Goal: Task Accomplishment & Management: Complete application form

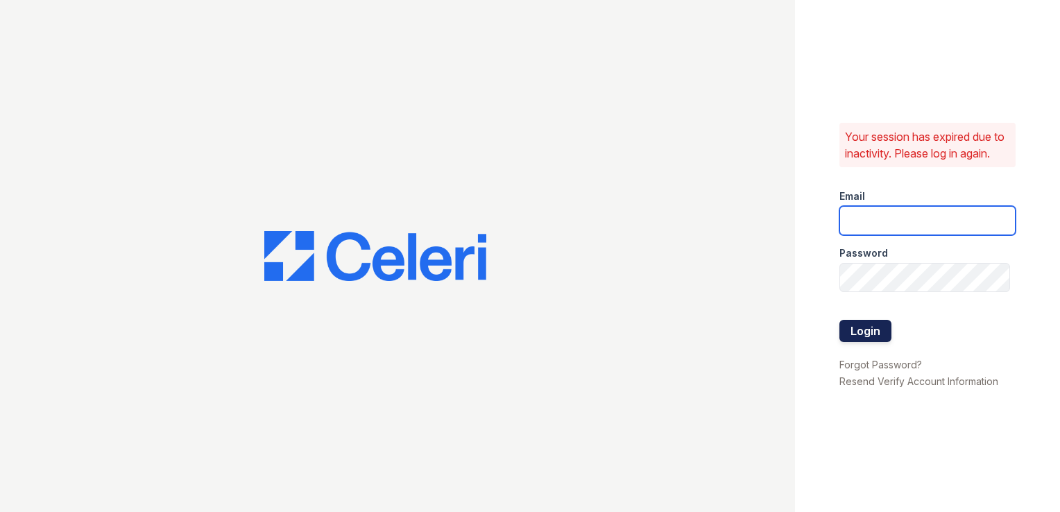
type input "wimbledon.pm@cafmanagement.com"
click at [869, 342] on button "Login" at bounding box center [866, 331] width 52 height 22
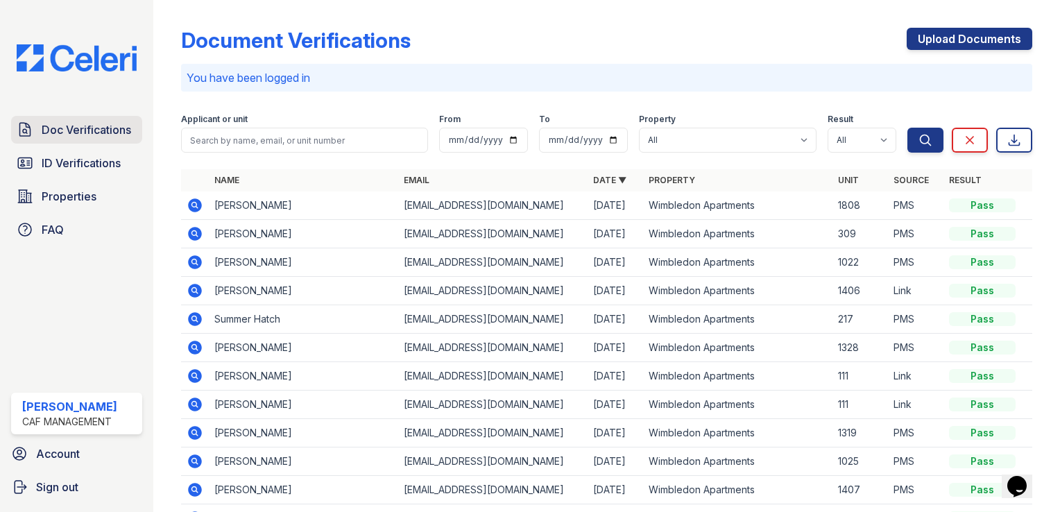
click at [79, 129] on span "Doc Verifications" at bounding box center [87, 129] width 90 height 17
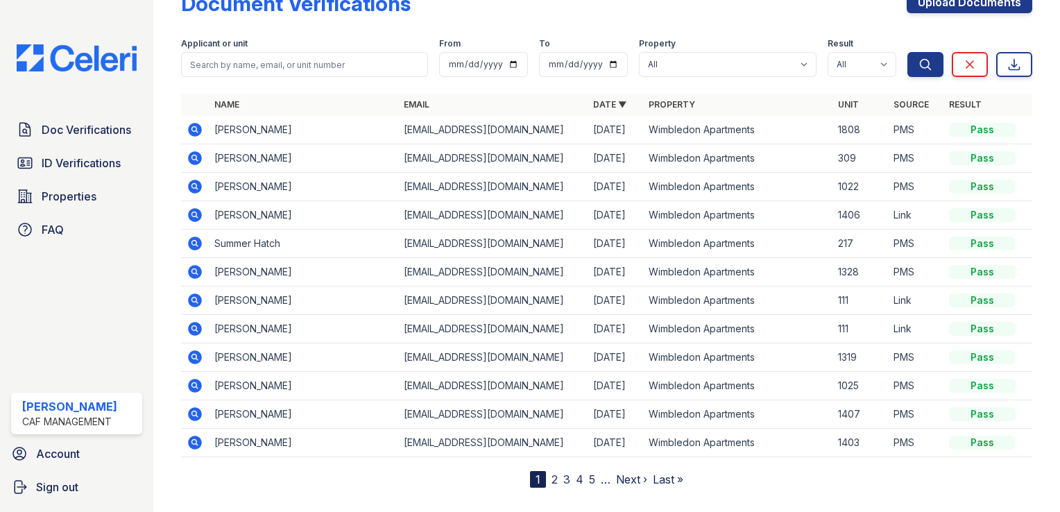
scroll to position [58, 0]
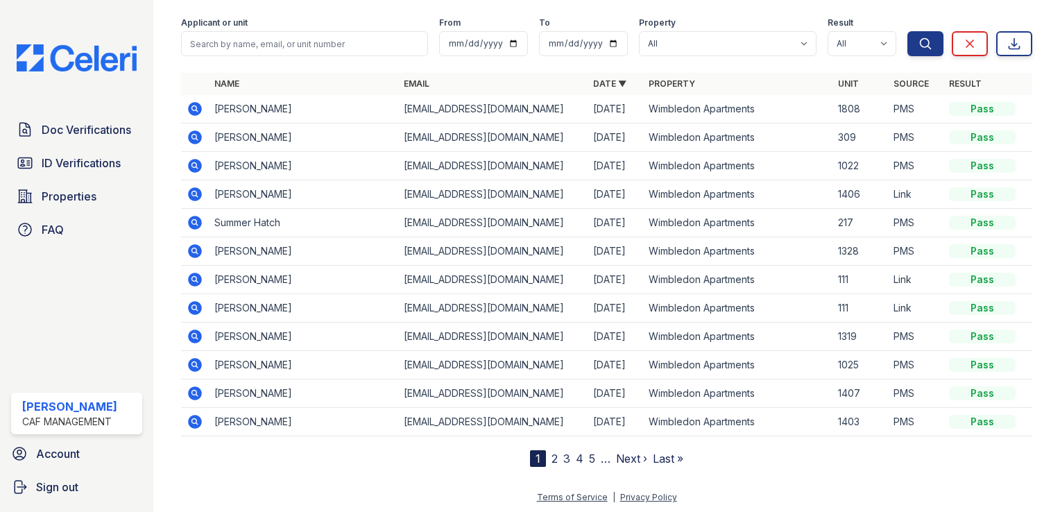
click at [552, 455] on link "2" at bounding box center [555, 459] width 6 height 14
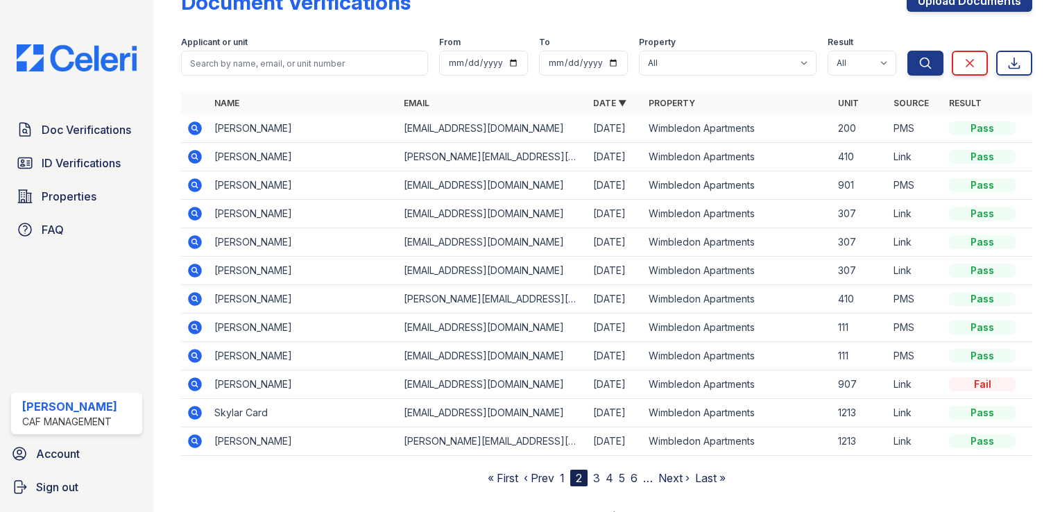
scroll to position [58, 0]
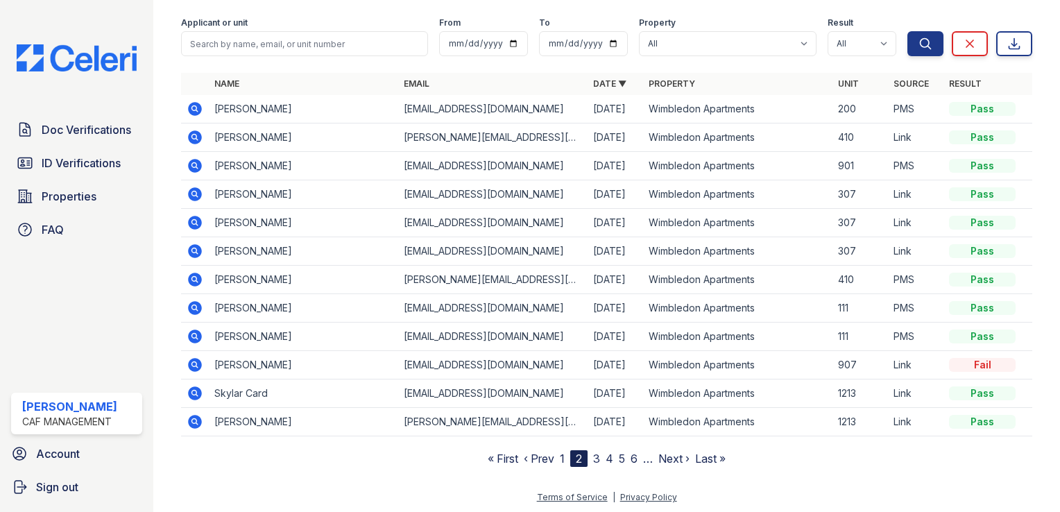
click at [595, 457] on link "3" at bounding box center [596, 459] width 7 height 14
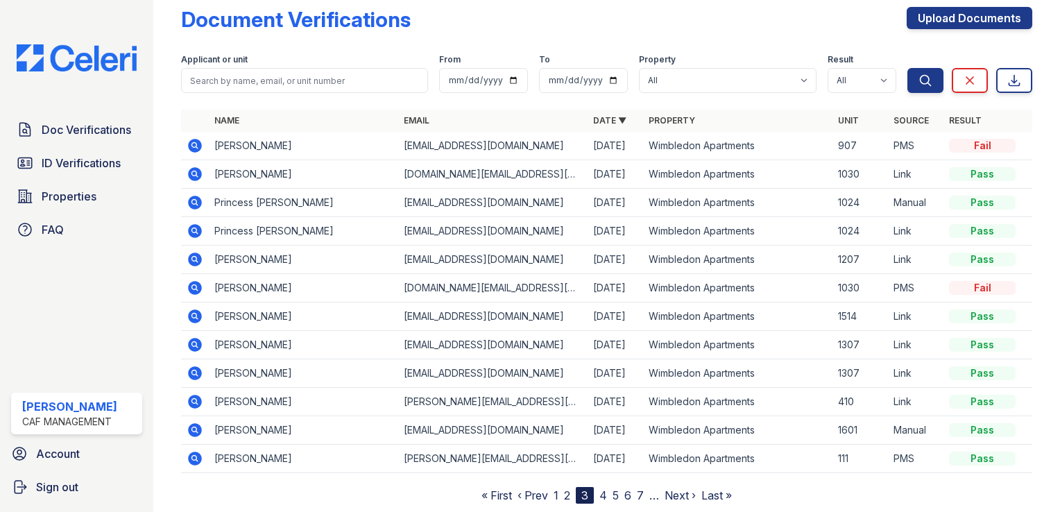
scroll to position [58, 0]
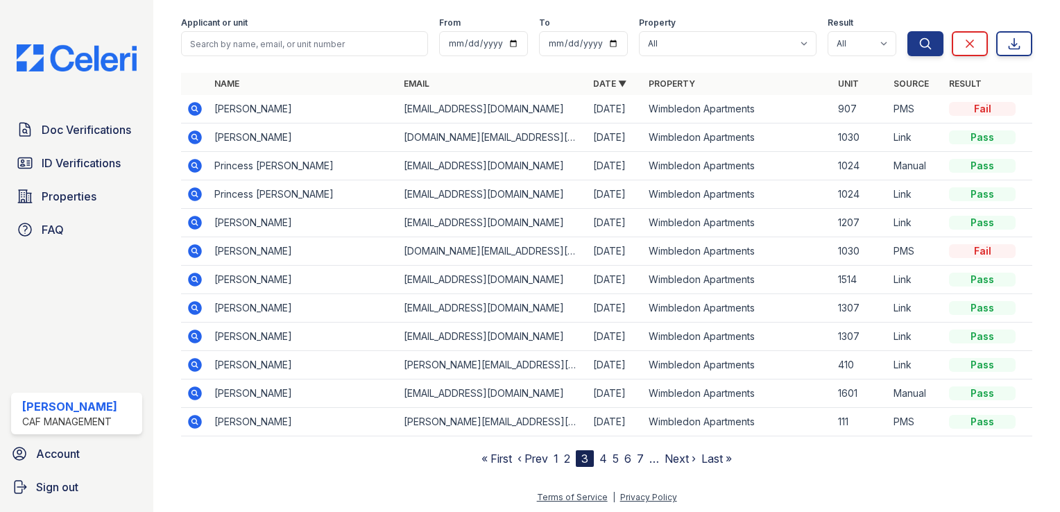
click at [600, 457] on link "4" at bounding box center [604, 459] width 8 height 14
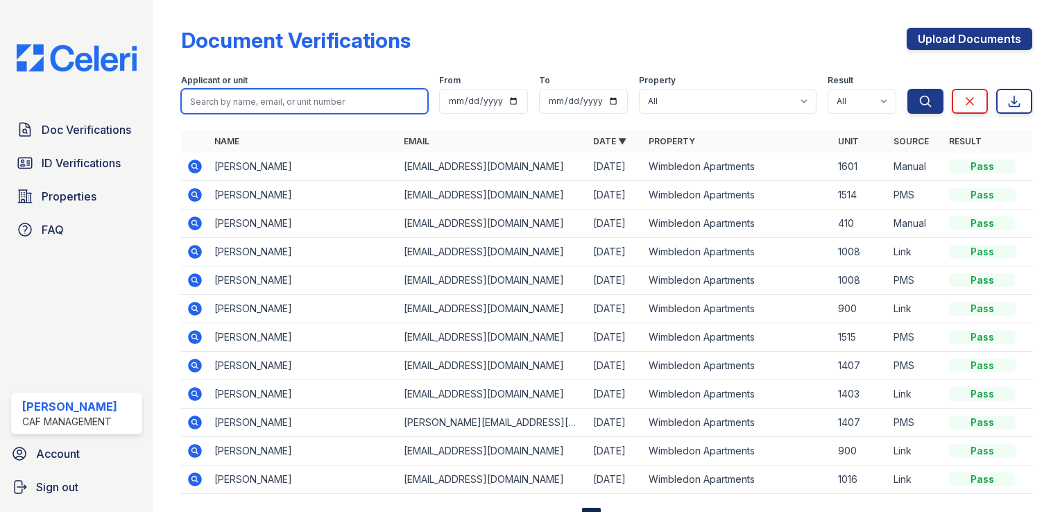
click at [244, 101] on input "search" at bounding box center [304, 101] width 247 height 25
type input "delmy"
click at [908, 89] on button "Search" at bounding box center [926, 101] width 36 height 25
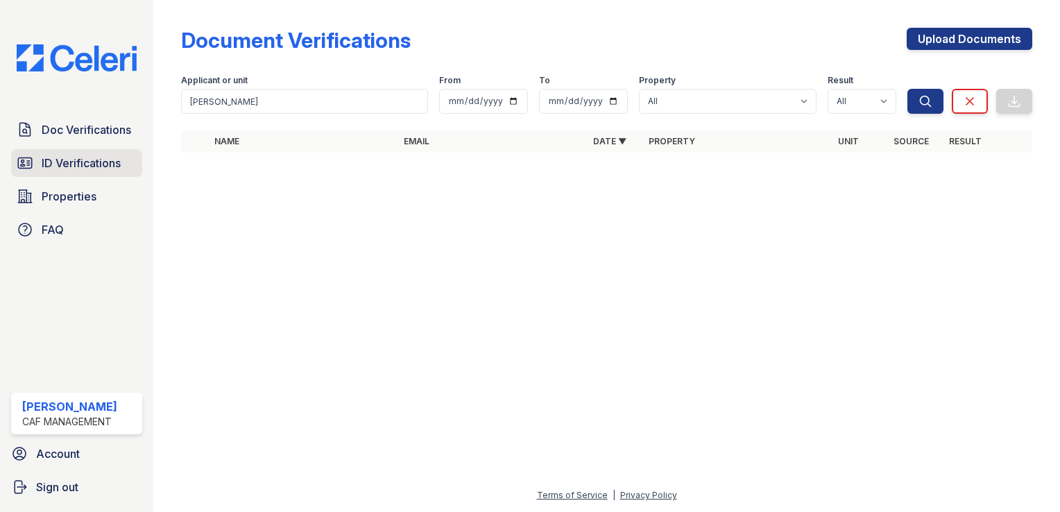
click at [65, 163] on span "ID Verifications" at bounding box center [81, 163] width 79 height 17
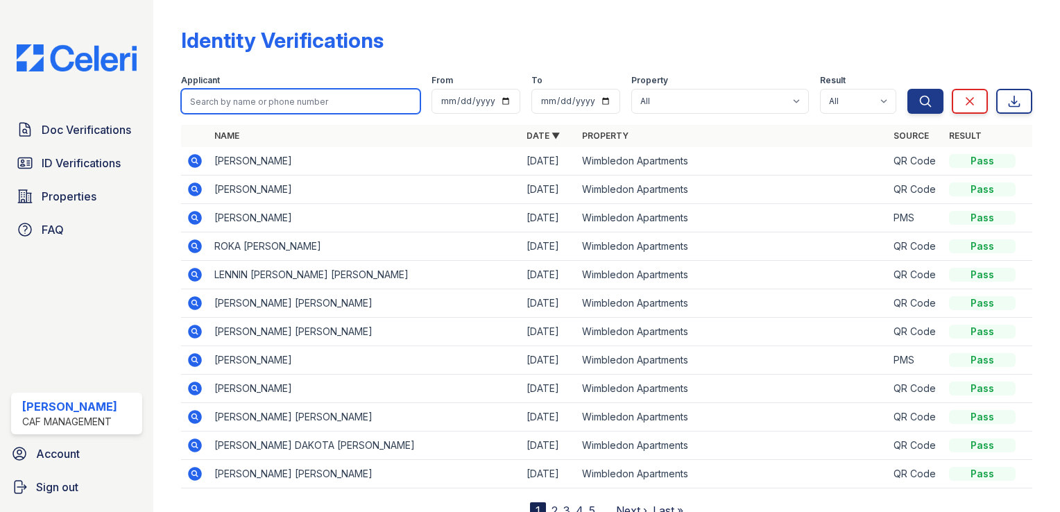
click at [269, 103] on input "search" at bounding box center [300, 101] width 239 height 25
type input "mercedes"
click at [908, 89] on button "Search" at bounding box center [926, 101] width 36 height 25
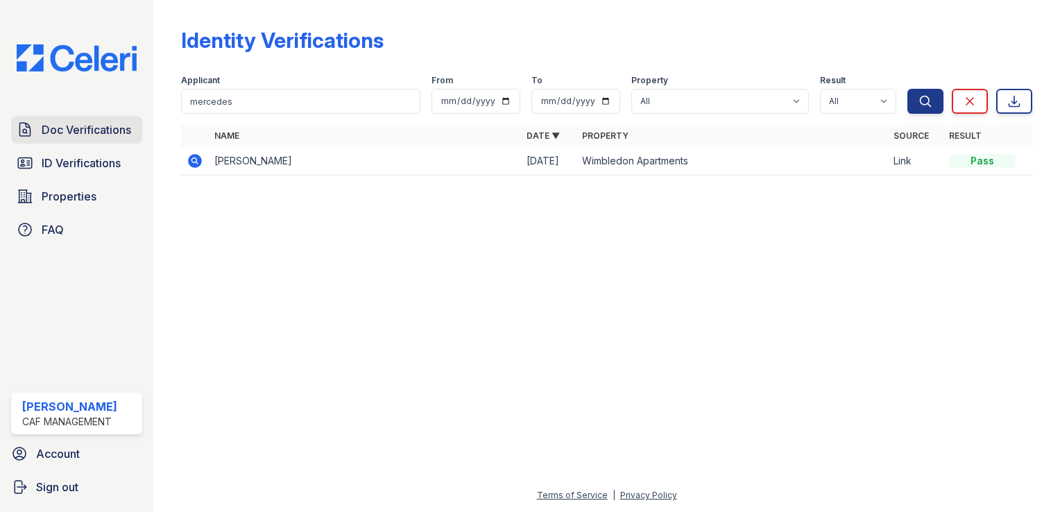
click at [89, 121] on span "Doc Verifications" at bounding box center [87, 129] width 90 height 17
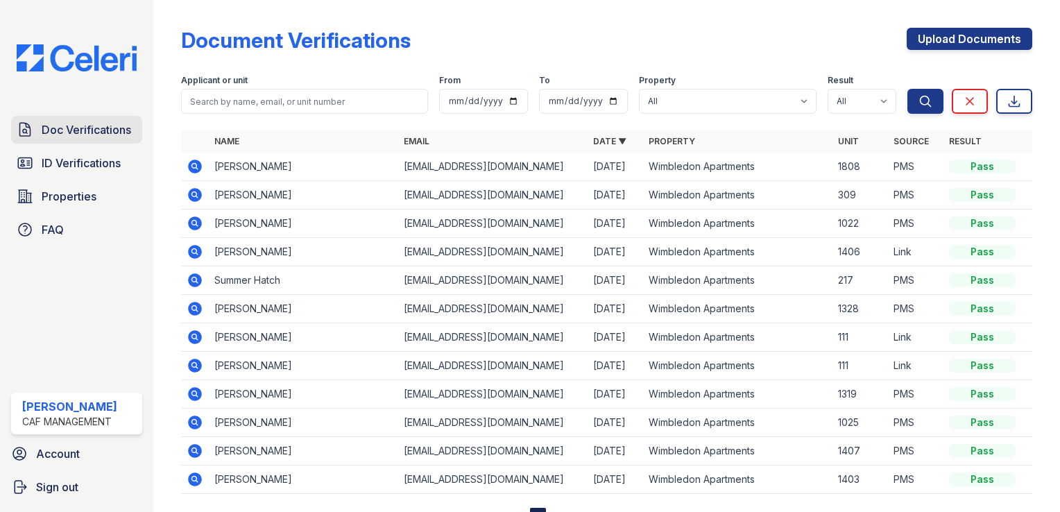
click at [74, 123] on span "Doc Verifications" at bounding box center [87, 129] width 90 height 17
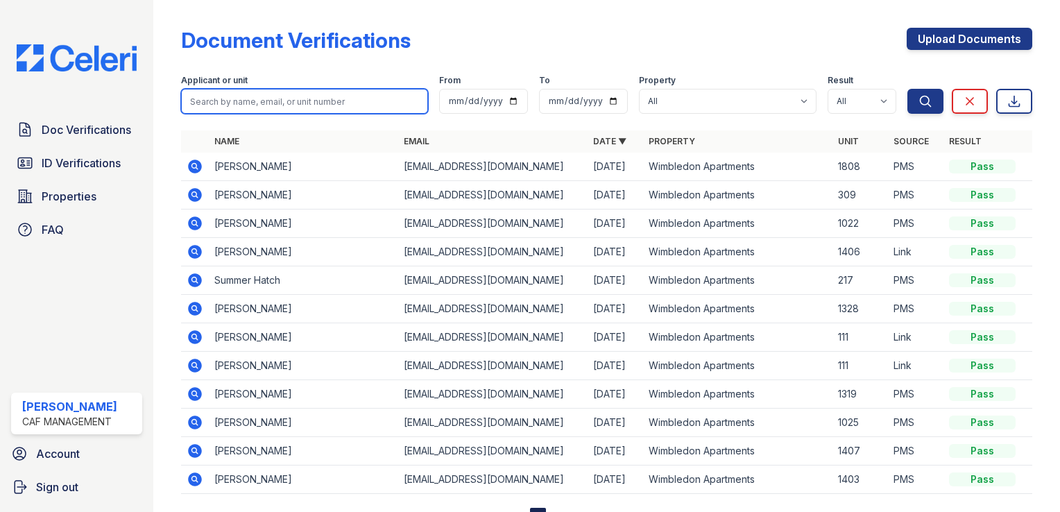
click at [247, 100] on input "search" at bounding box center [304, 101] width 247 height 25
type input "mercedes"
click at [908, 89] on button "Search" at bounding box center [926, 101] width 36 height 25
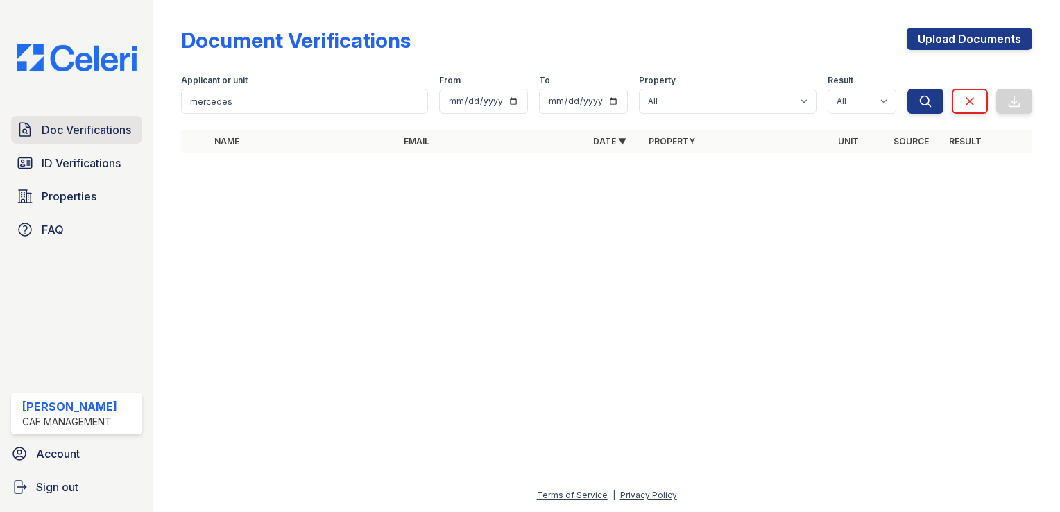
click at [92, 124] on span "Doc Verifications" at bounding box center [87, 129] width 90 height 17
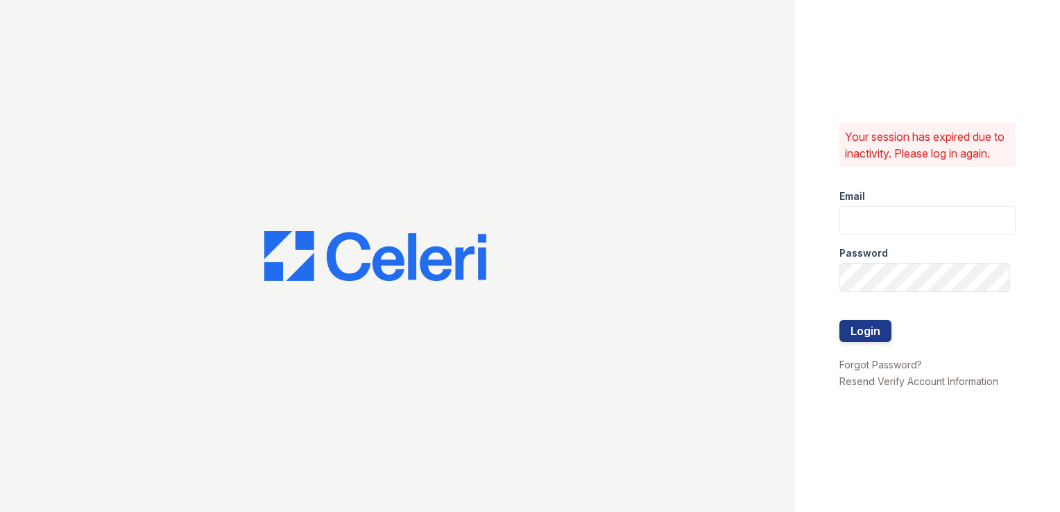
type input "wimbledon.pm@cafmanagement.com"
click at [863, 342] on button "Login" at bounding box center [866, 331] width 52 height 22
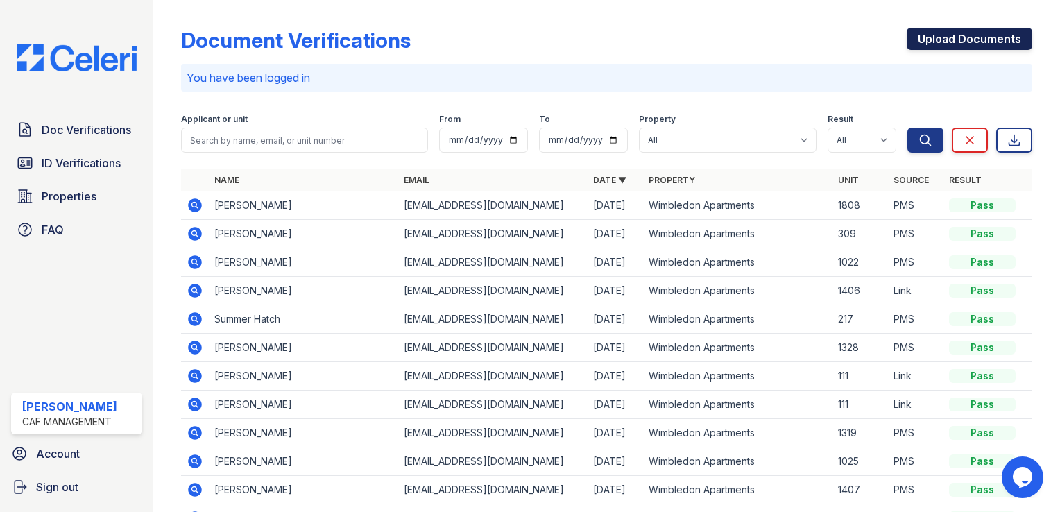
click at [949, 42] on link "Upload Documents" at bounding box center [970, 39] width 126 height 22
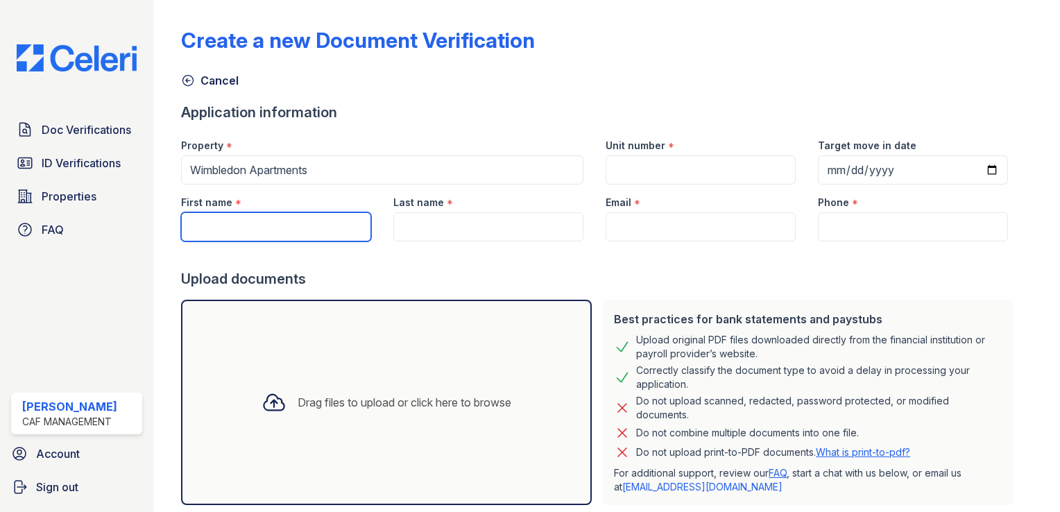
click at [277, 219] on input "First name" at bounding box center [276, 226] width 190 height 29
type input "Mercedes"
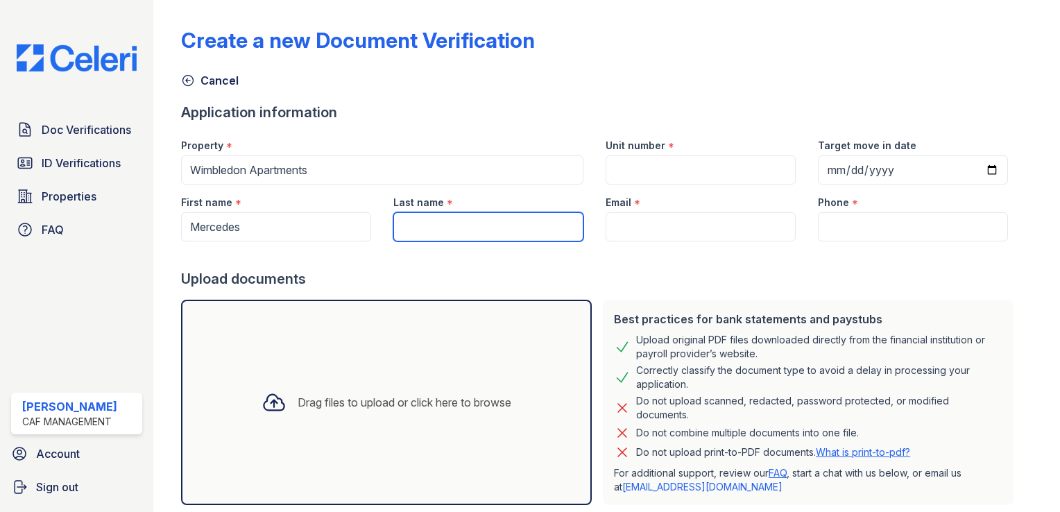
click at [497, 229] on input "Last name" at bounding box center [489, 226] width 190 height 29
type input "[PERSON_NAME]"
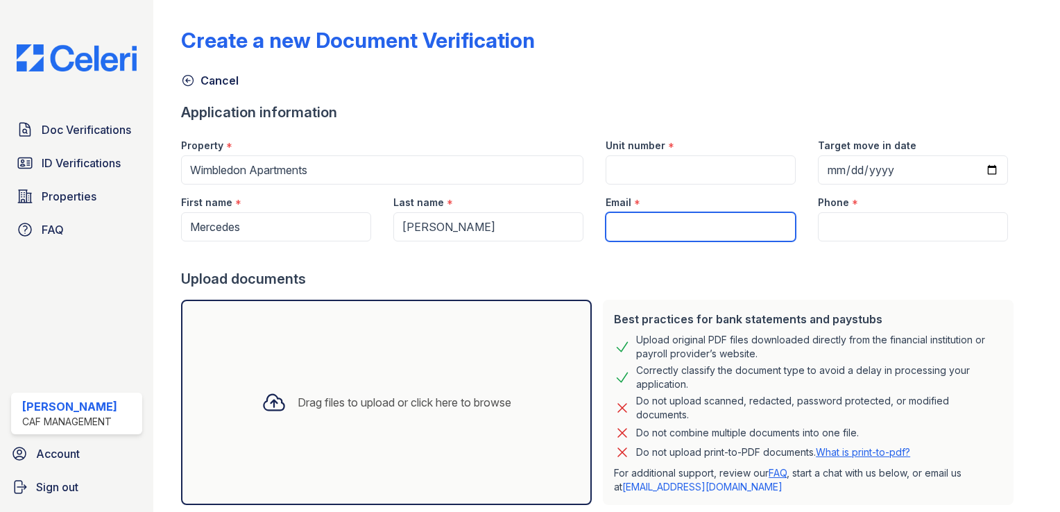
click at [637, 217] on input "Email" at bounding box center [701, 226] width 190 height 29
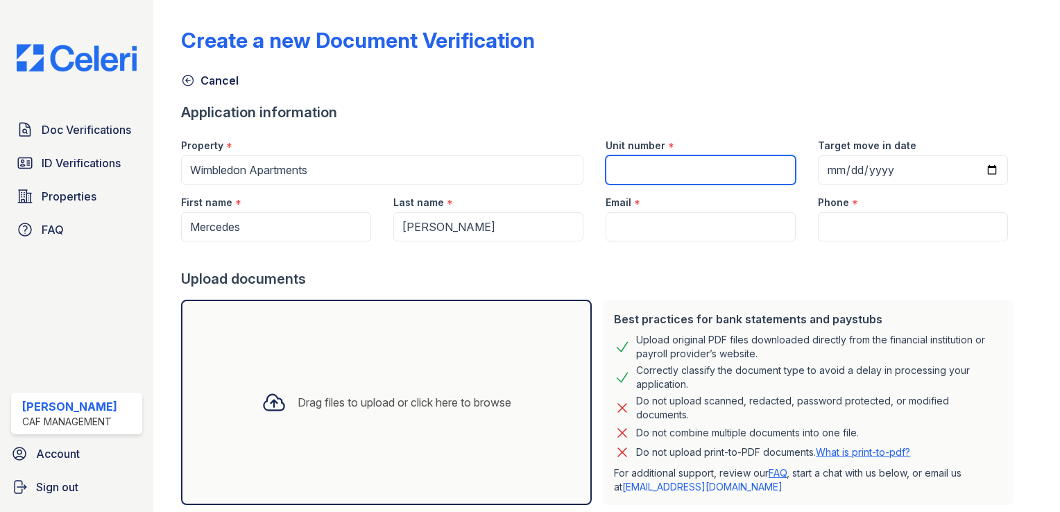
click at [646, 169] on input "Unit number" at bounding box center [701, 169] width 190 height 29
type input "1025"
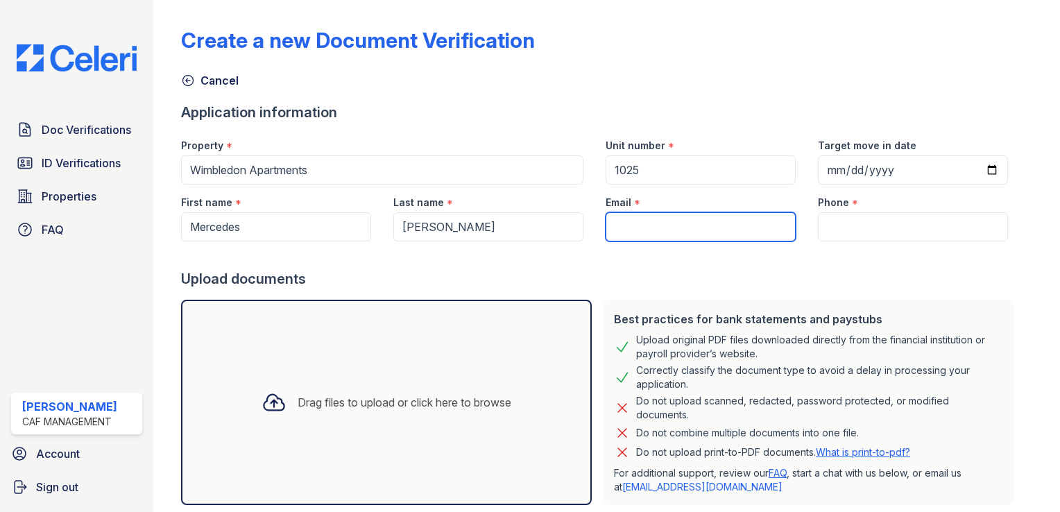
click at [648, 227] on input "Email" at bounding box center [701, 226] width 190 height 29
type input "30"
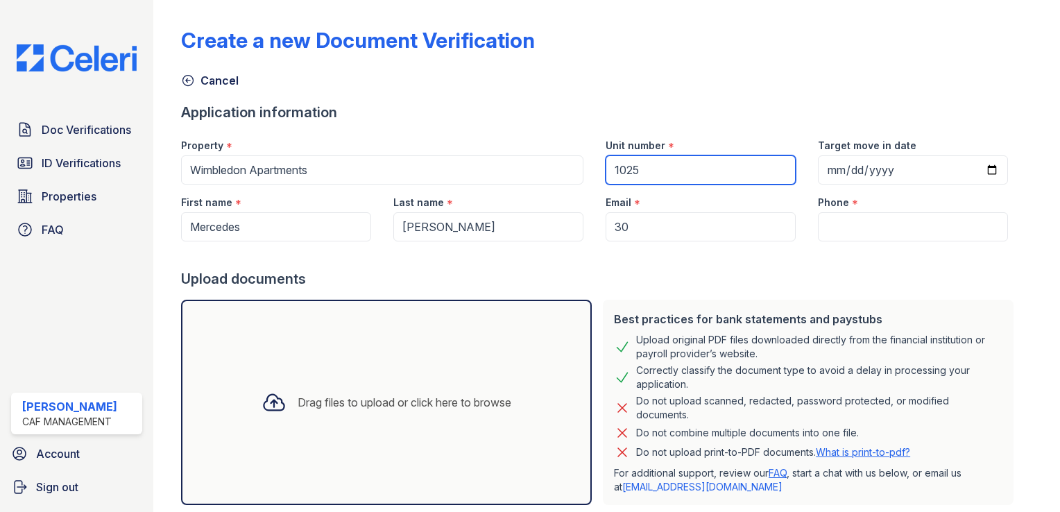
drag, startPoint x: 666, startPoint y: 169, endPoint x: 600, endPoint y: 168, distance: 66.6
click at [606, 168] on input "1025" at bounding box center [701, 169] width 190 height 29
type input "1024"
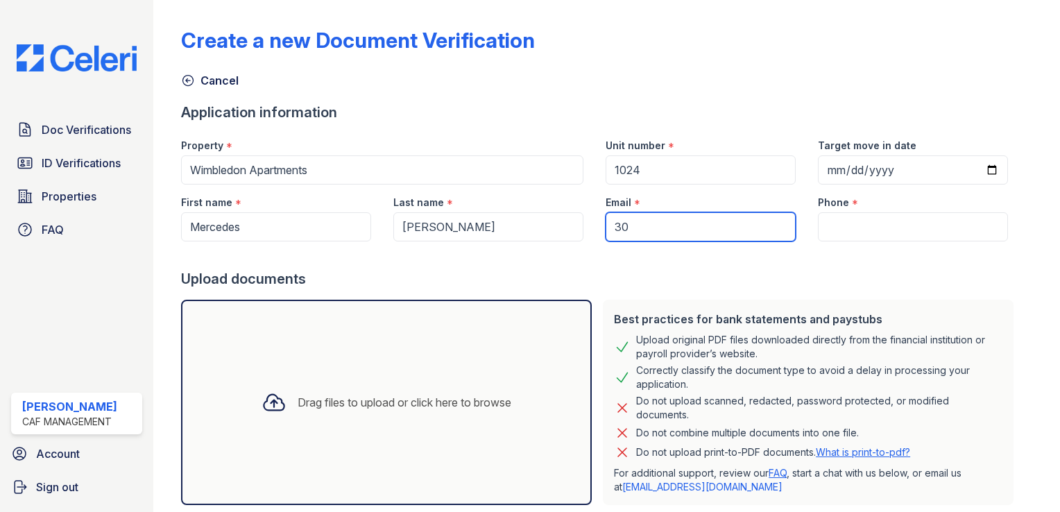
click at [639, 225] on input "30" at bounding box center [701, 226] width 190 height 29
type input "[EMAIL_ADDRESS][DOMAIN_NAME]"
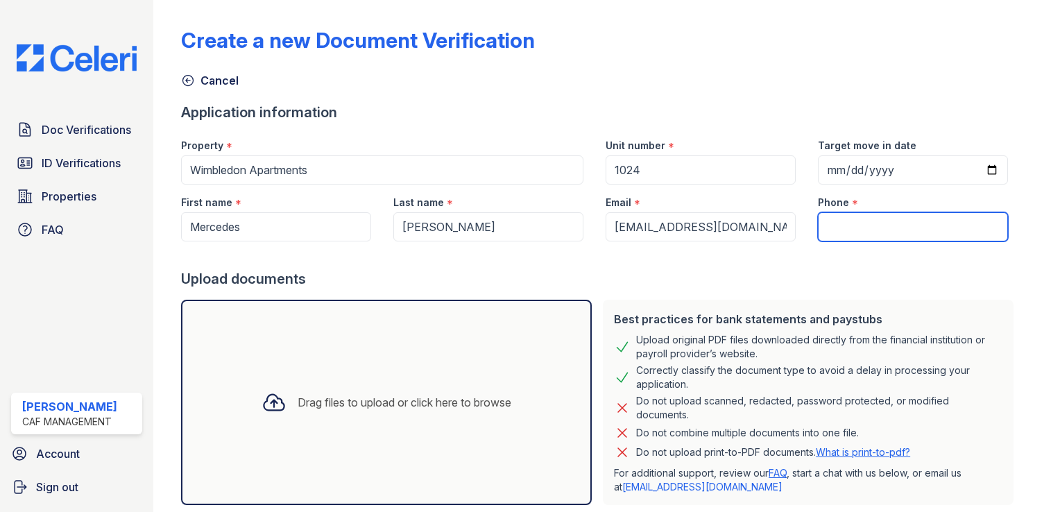
click at [870, 239] on input "Phone" at bounding box center [913, 226] width 190 height 29
type input "2144161669"
click at [811, 253] on div at bounding box center [600, 256] width 838 height 28
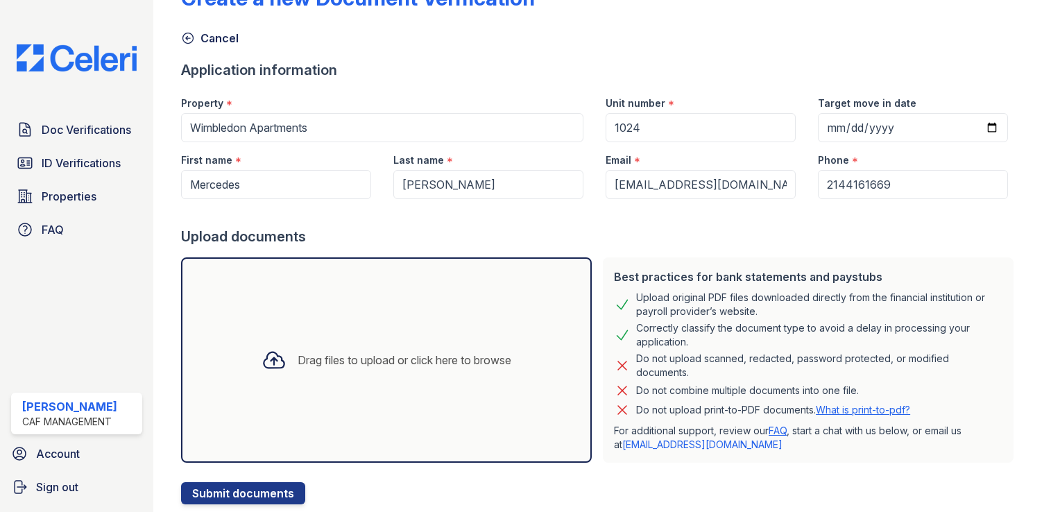
scroll to position [81, 0]
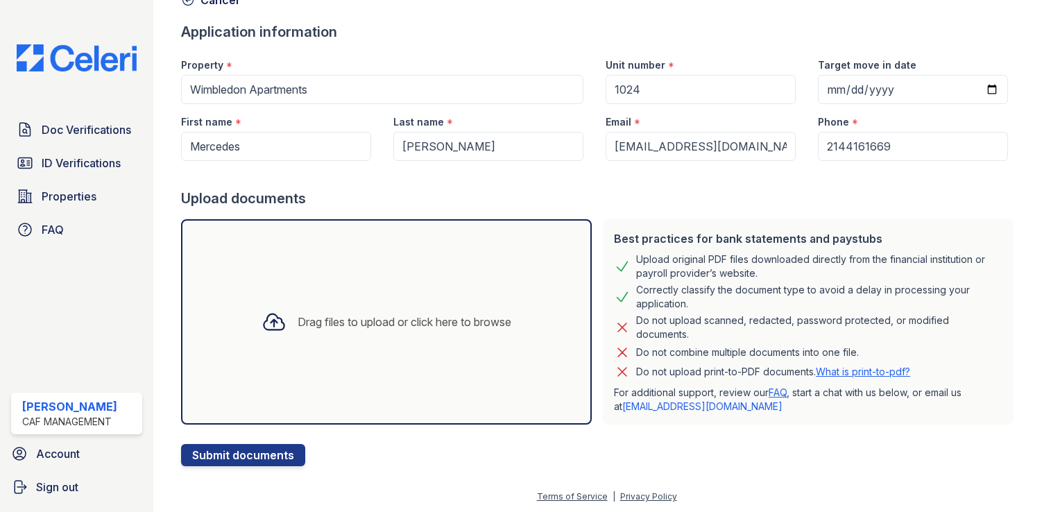
click at [269, 326] on icon at bounding box center [274, 322] width 25 height 25
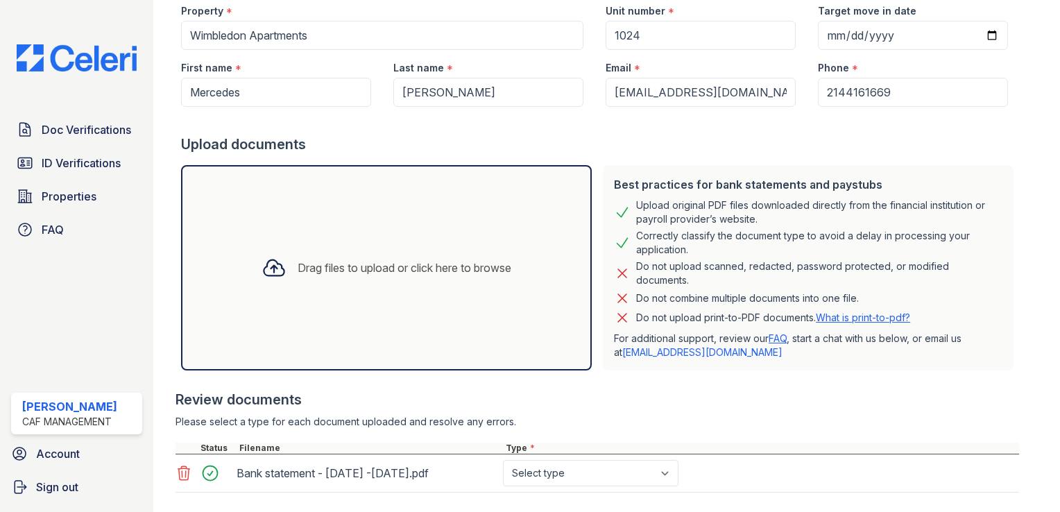
scroll to position [211, 0]
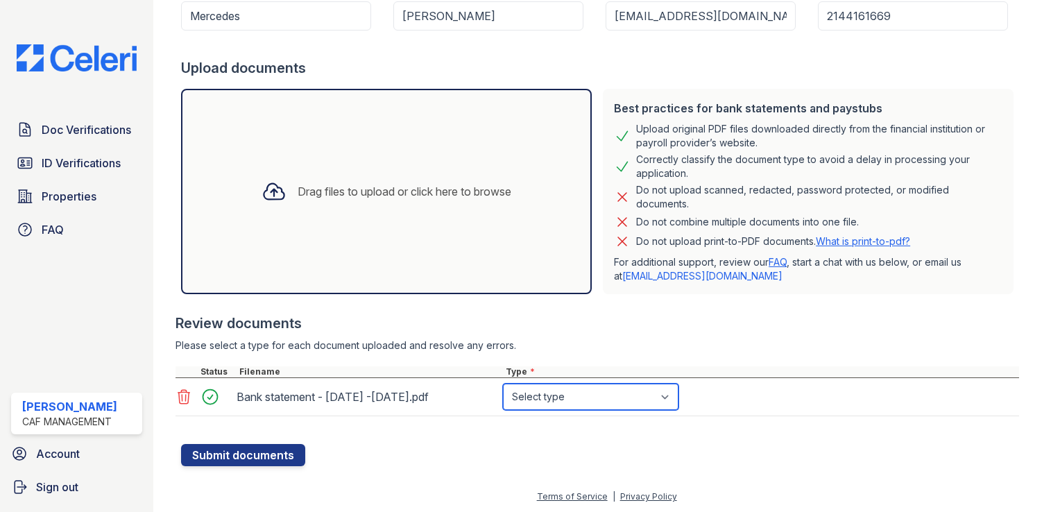
click at [578, 400] on select "Select type Paystub Bank Statement Offer Letter Tax Documents Benefit Award Let…" at bounding box center [591, 397] width 176 height 26
select select "bank_statement"
click at [503, 384] on select "Select type Paystub Bank Statement Offer Letter Tax Documents Benefit Award Let…" at bounding box center [591, 397] width 176 height 26
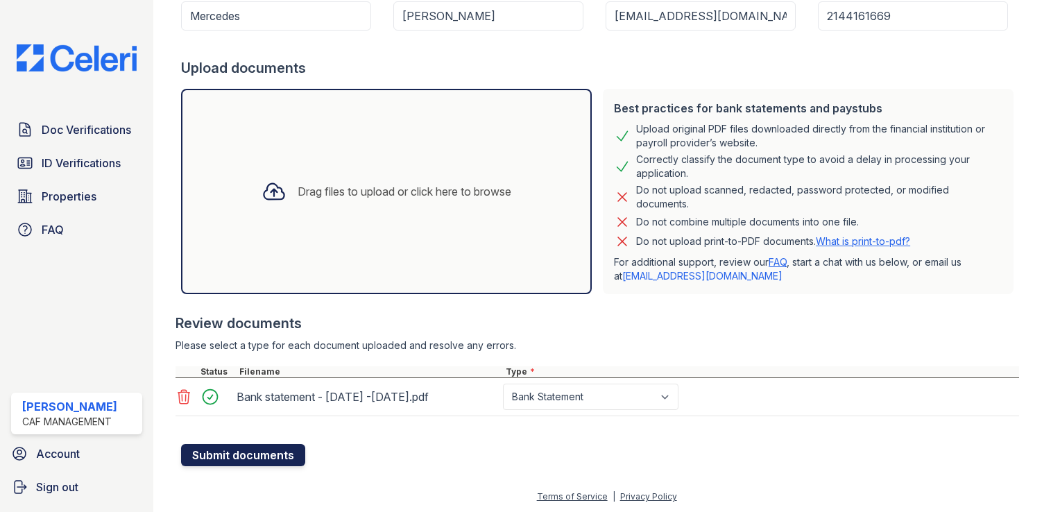
click at [237, 454] on button "Submit documents" at bounding box center [243, 455] width 124 height 22
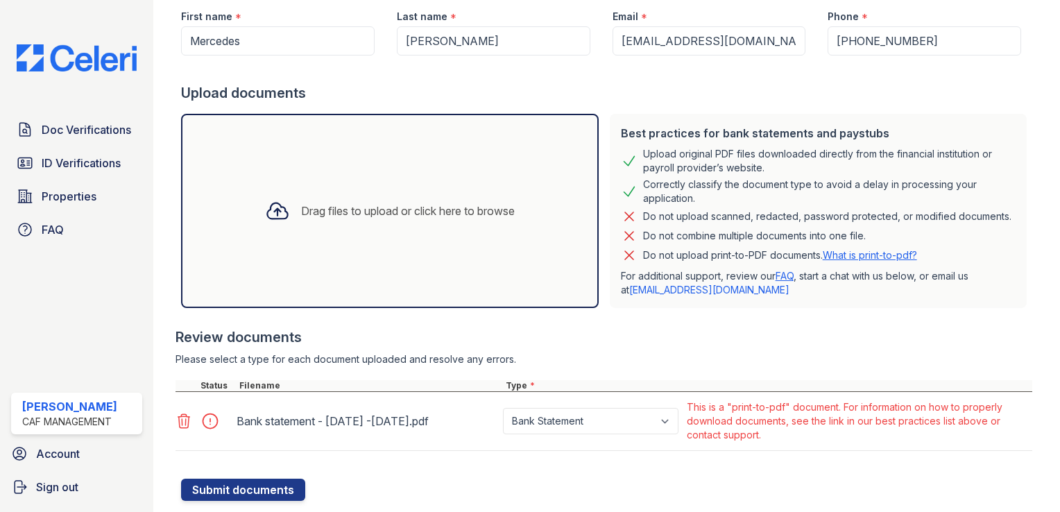
scroll to position [260, 0]
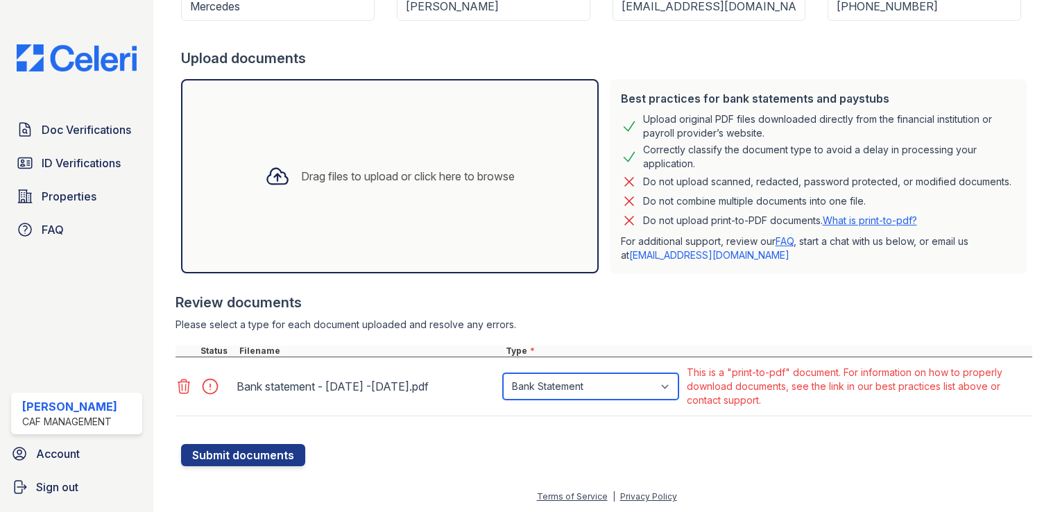
click at [646, 387] on select "Paystub Bank Statement Offer Letter Tax Documents Benefit Award Letter Investme…" at bounding box center [591, 386] width 176 height 26
click at [395, 446] on form "Application information Property * Wimbledon Apartments Unit number * 1024 Targ…" at bounding box center [607, 174] width 852 height 584
click at [187, 388] on icon at bounding box center [184, 386] width 17 height 17
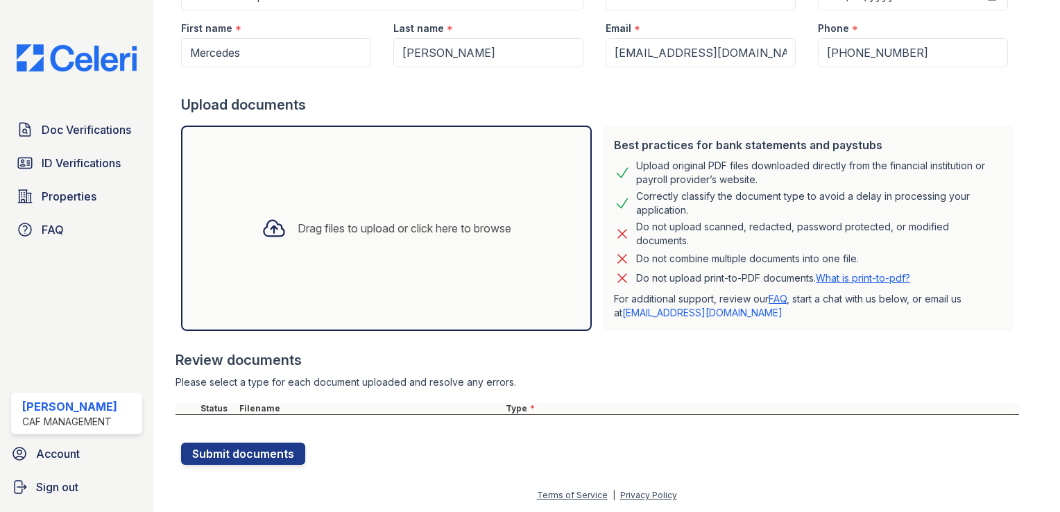
scroll to position [212, 0]
click at [277, 258] on div "Drag files to upload or click here to browse" at bounding box center [386, 229] width 411 height 205
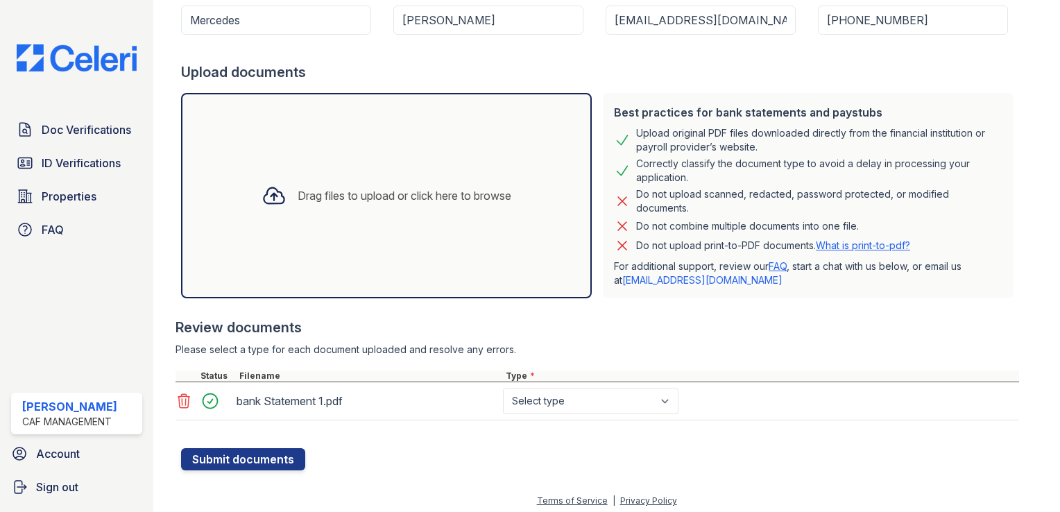
scroll to position [250, 0]
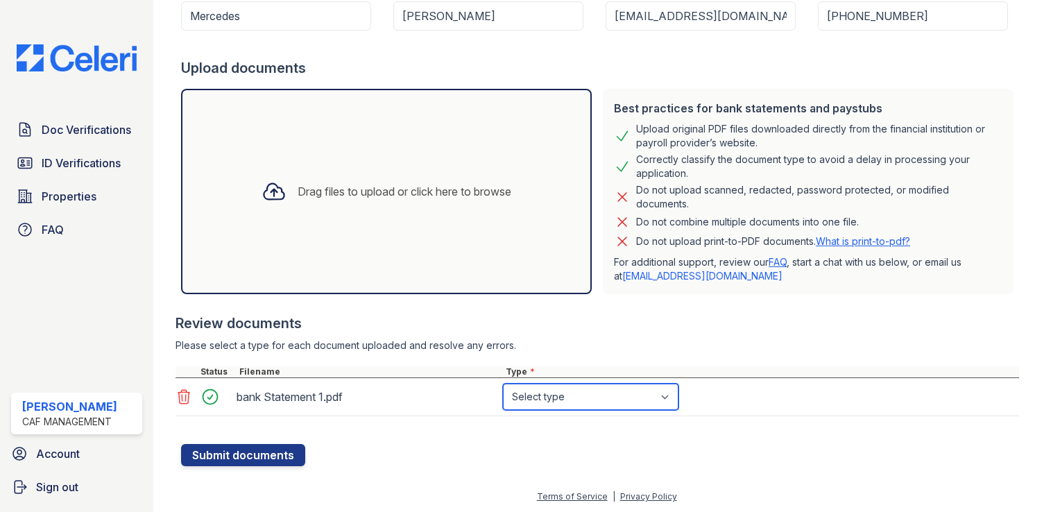
click at [594, 394] on select "Select type Paystub Bank Statement Offer Letter Tax Documents Benefit Award Let…" at bounding box center [591, 397] width 176 height 26
select select "bank_statement"
click at [503, 384] on select "Select type Paystub Bank Statement Offer Letter Tax Documents Benefit Award Let…" at bounding box center [591, 397] width 176 height 26
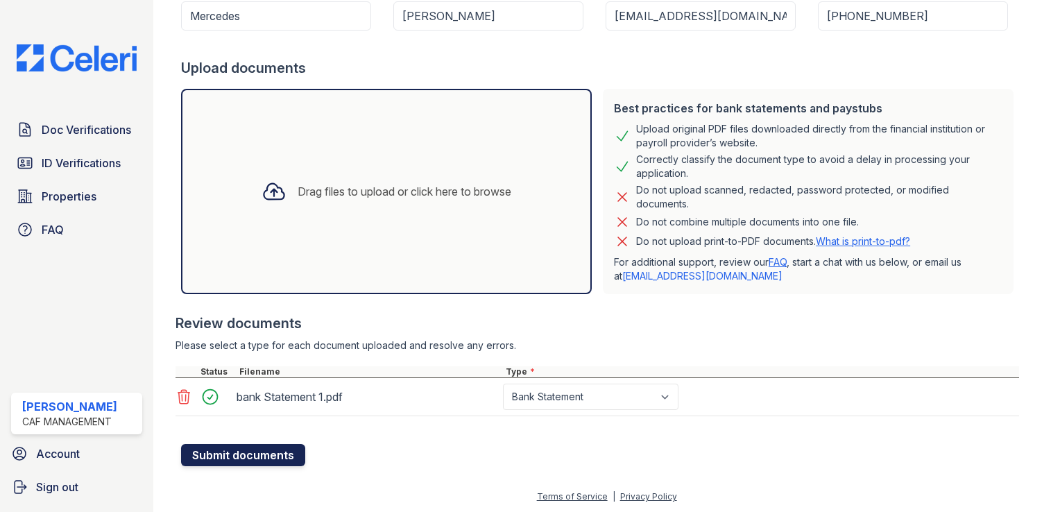
click at [244, 447] on button "Submit documents" at bounding box center [243, 455] width 124 height 22
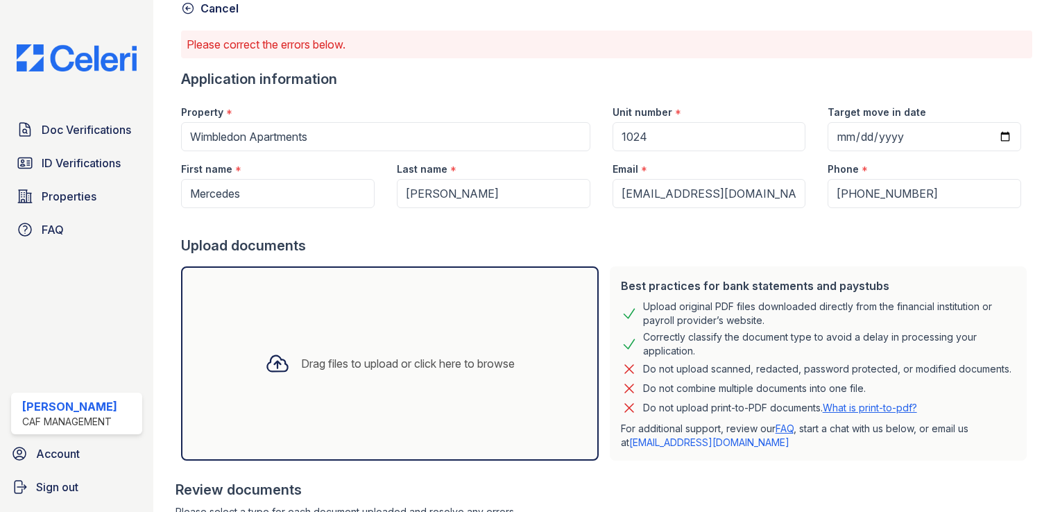
scroll to position [260, 0]
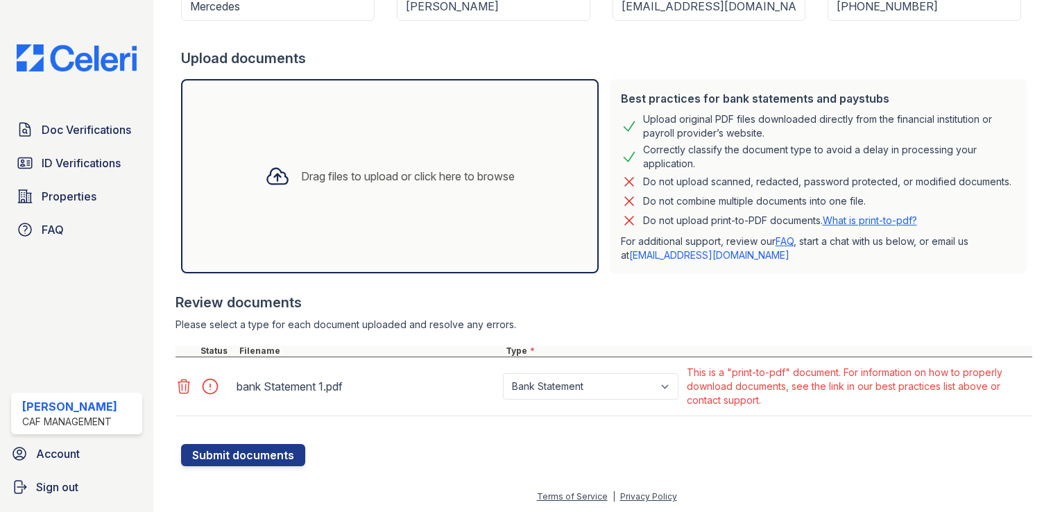
click at [730, 391] on div "This is a "print-to-pdf" document. For information on how to properly download …" at bounding box center [858, 387] width 343 height 42
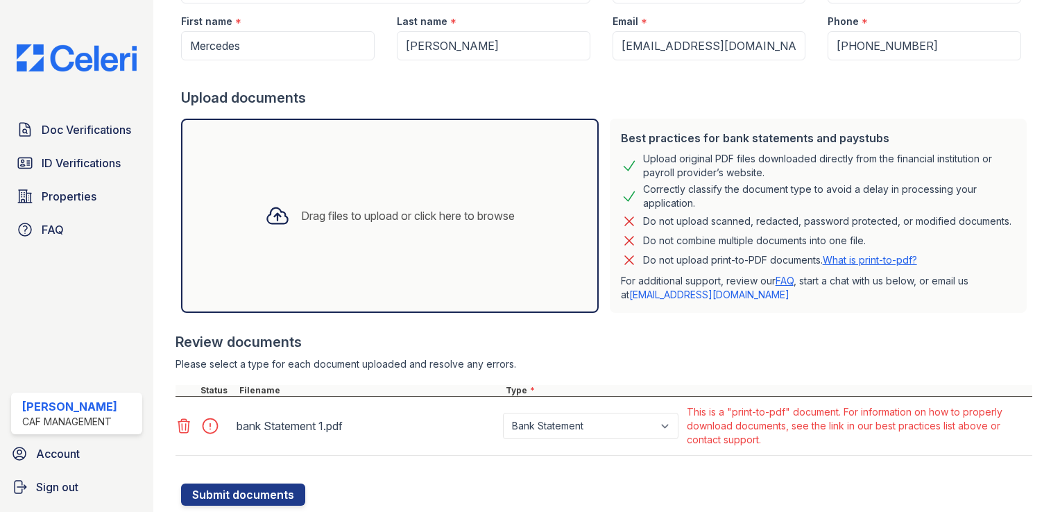
scroll to position [190, 0]
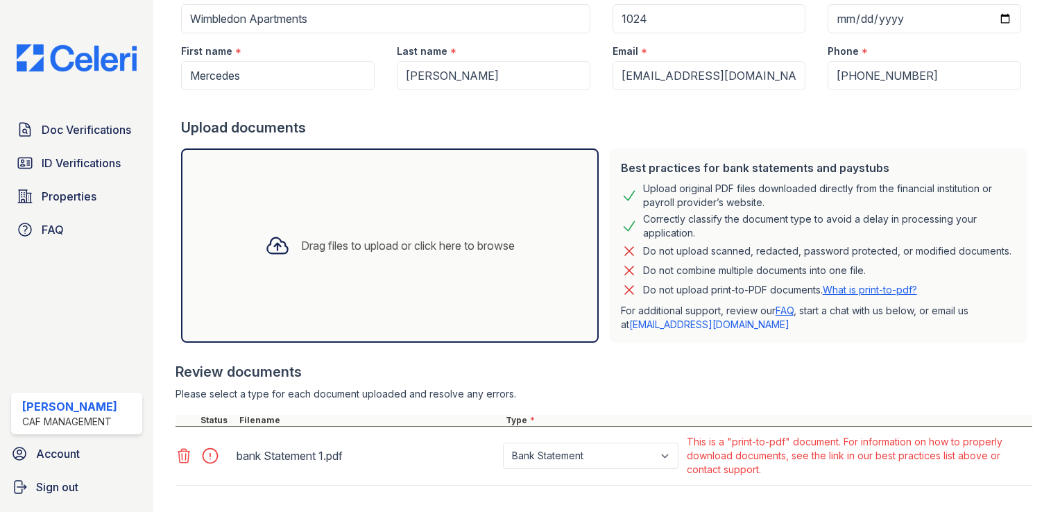
click at [880, 291] on link "What is print-to-pdf?" at bounding box center [870, 290] width 94 height 12
click at [183, 455] on icon at bounding box center [184, 456] width 12 height 14
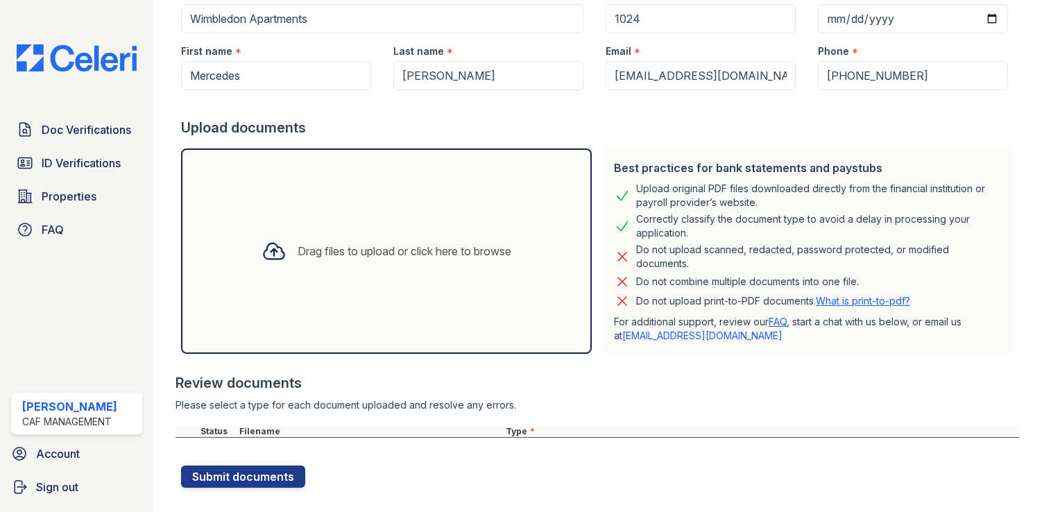
click at [381, 252] on div "Drag files to upload or click here to browse" at bounding box center [405, 251] width 214 height 17
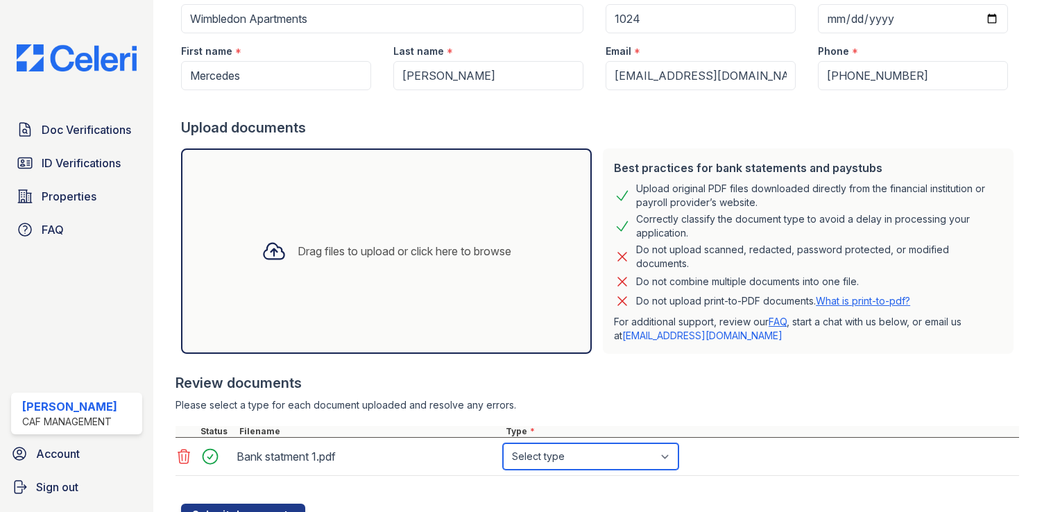
click at [616, 458] on select "Select type Paystub Bank Statement Offer Letter Tax Documents Benefit Award Let…" at bounding box center [591, 456] width 176 height 26
select select "bank_statement"
click at [503, 443] on select "Select type Paystub Bank Statement Offer Letter Tax Documents Benefit Award Let…" at bounding box center [591, 456] width 176 height 26
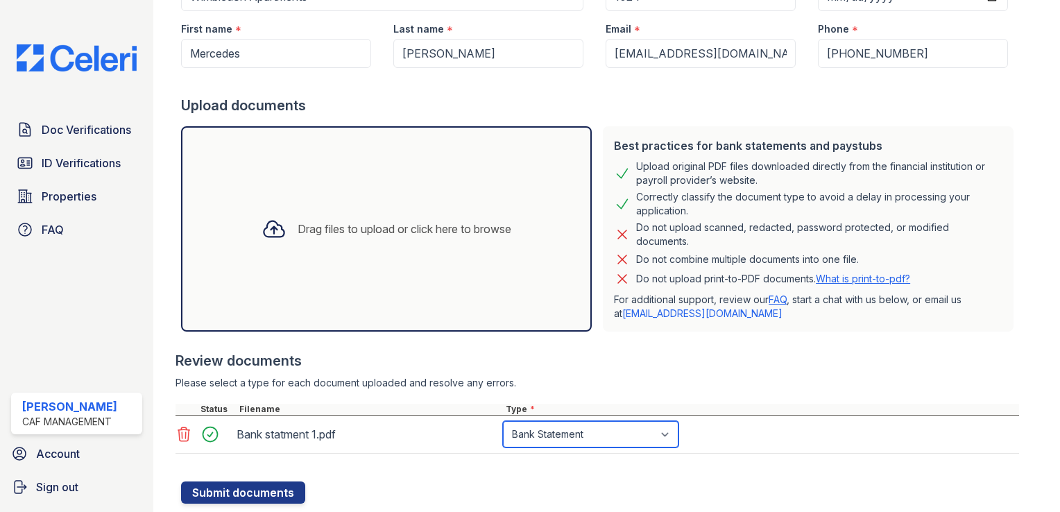
scroll to position [250, 0]
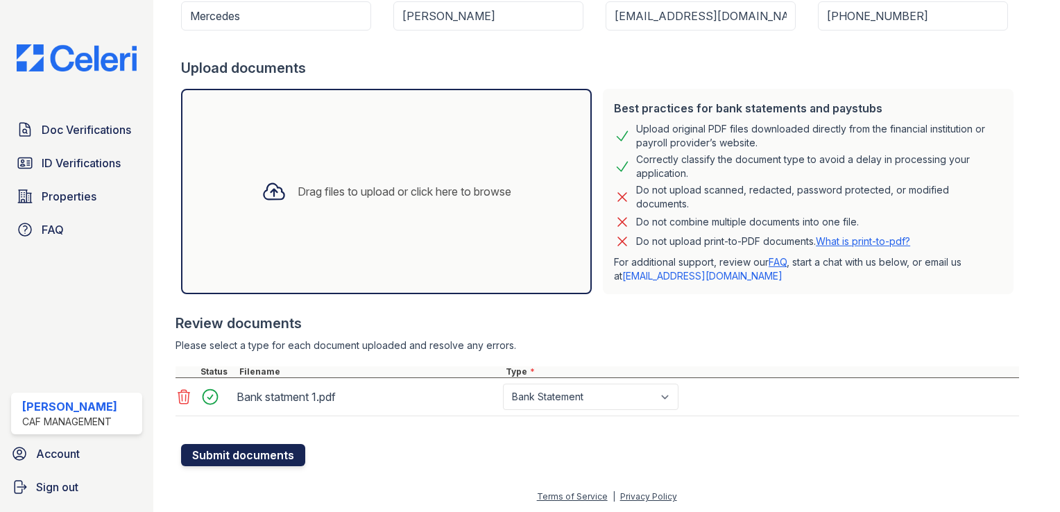
click at [271, 444] on button "Submit documents" at bounding box center [243, 455] width 124 height 22
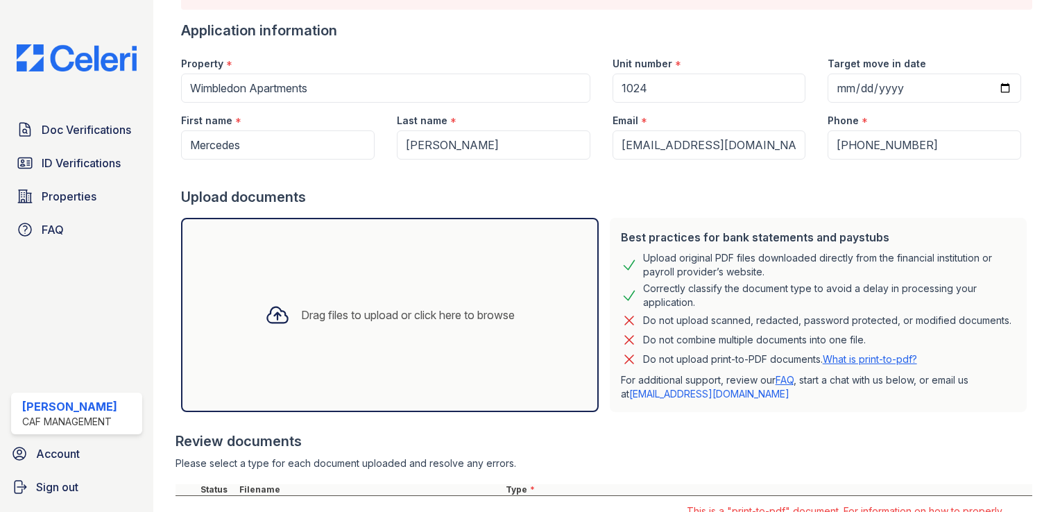
scroll to position [260, 0]
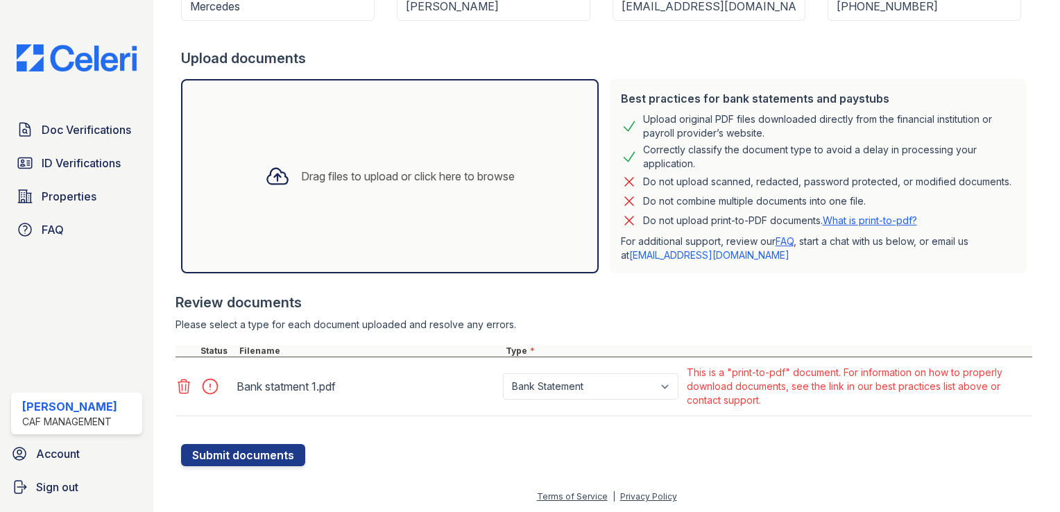
click at [183, 388] on icon at bounding box center [184, 386] width 17 height 17
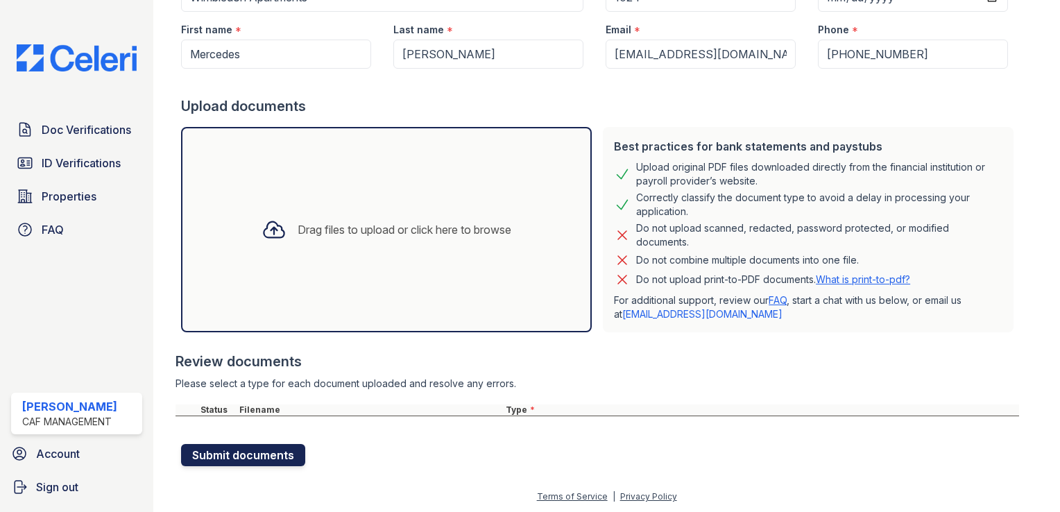
click at [247, 456] on button "Submit documents" at bounding box center [243, 455] width 124 height 22
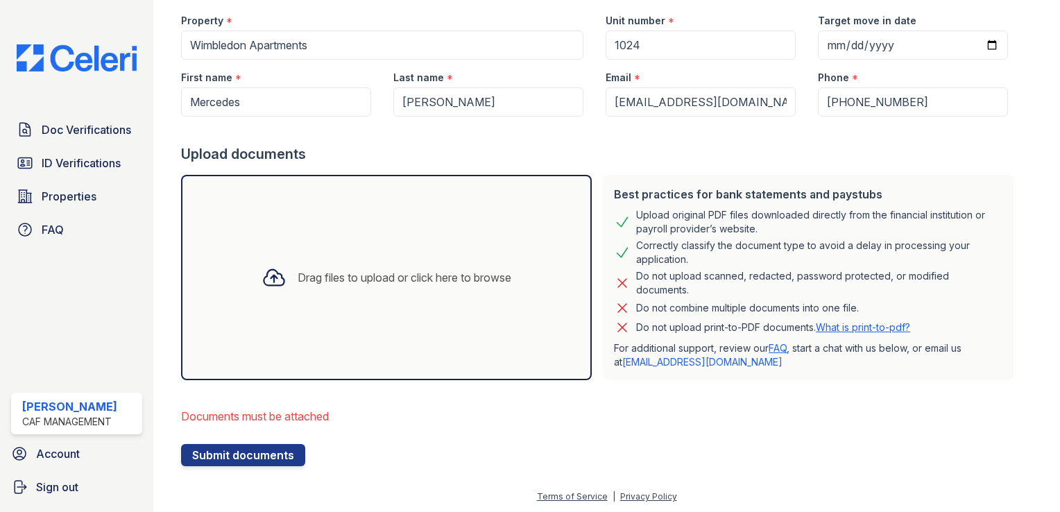
scroll to position [164, 0]
click at [336, 280] on div "Drag files to upload or click here to browse" at bounding box center [405, 277] width 214 height 17
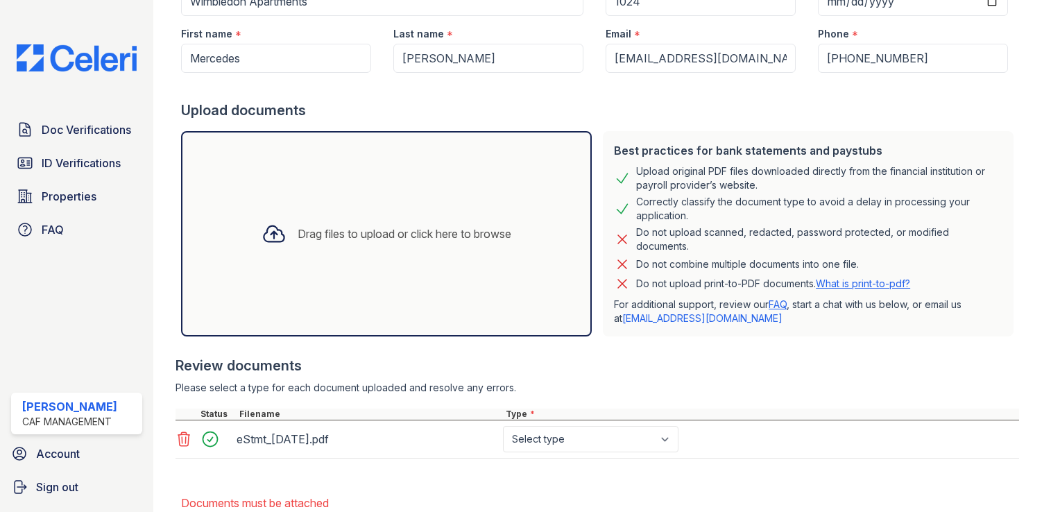
scroll to position [294, 0]
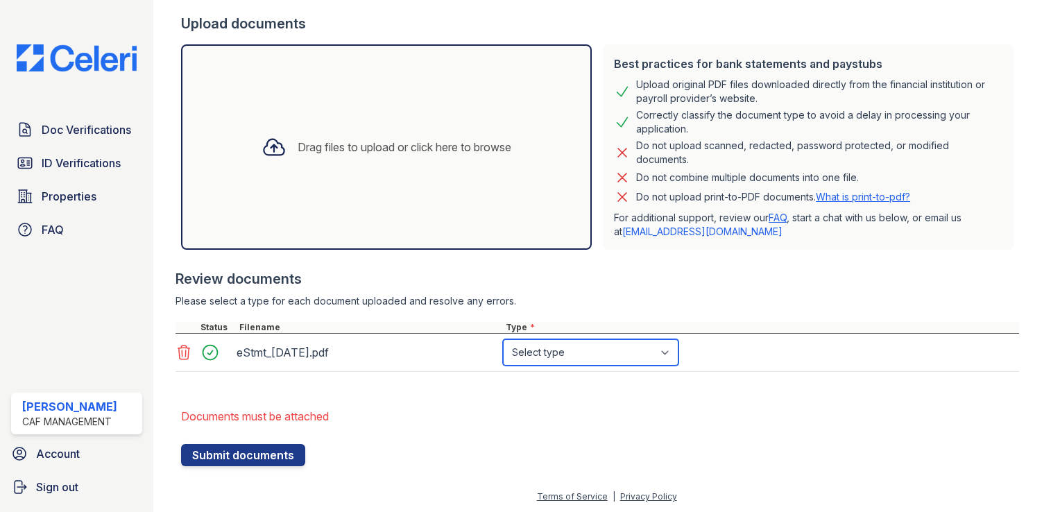
click at [547, 356] on select "Select type Paystub Bank Statement Offer Letter Tax Documents Benefit Award Let…" at bounding box center [591, 352] width 176 height 26
select select "bank_statement"
click at [503, 339] on select "Select type Paystub Bank Statement Offer Letter Tax Documents Benefit Award Let…" at bounding box center [591, 352] width 176 height 26
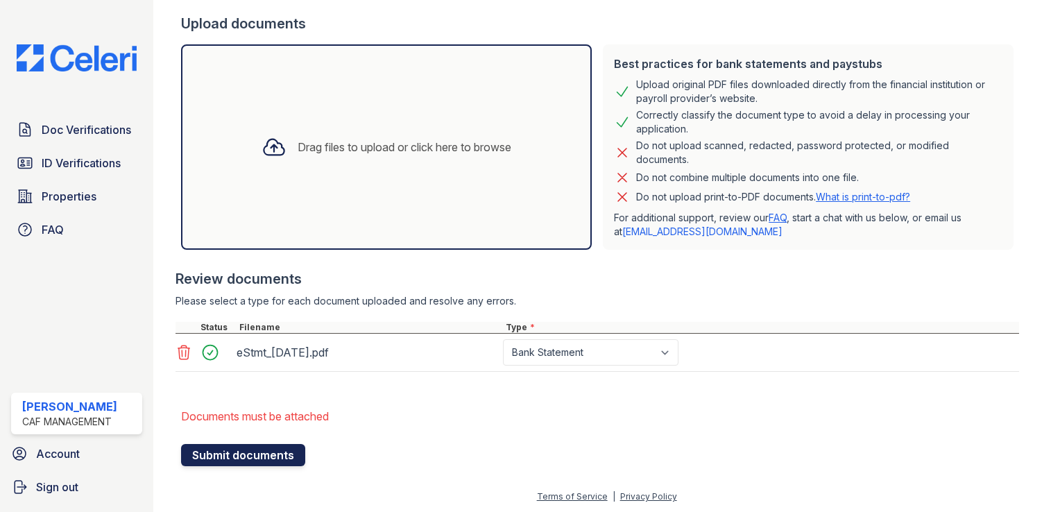
click at [253, 453] on button "Submit documents" at bounding box center [243, 455] width 124 height 22
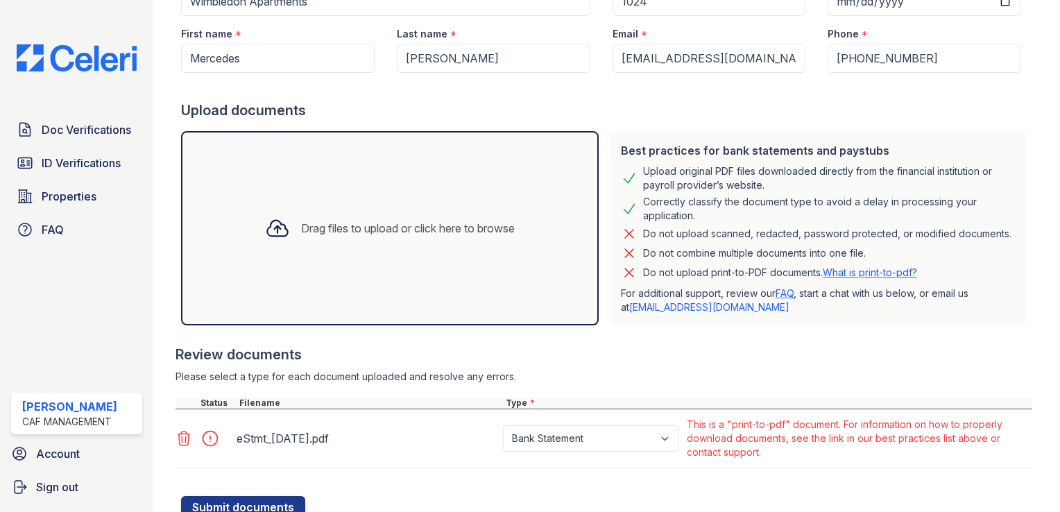
scroll to position [208, 0]
click at [183, 437] on icon at bounding box center [184, 438] width 17 height 17
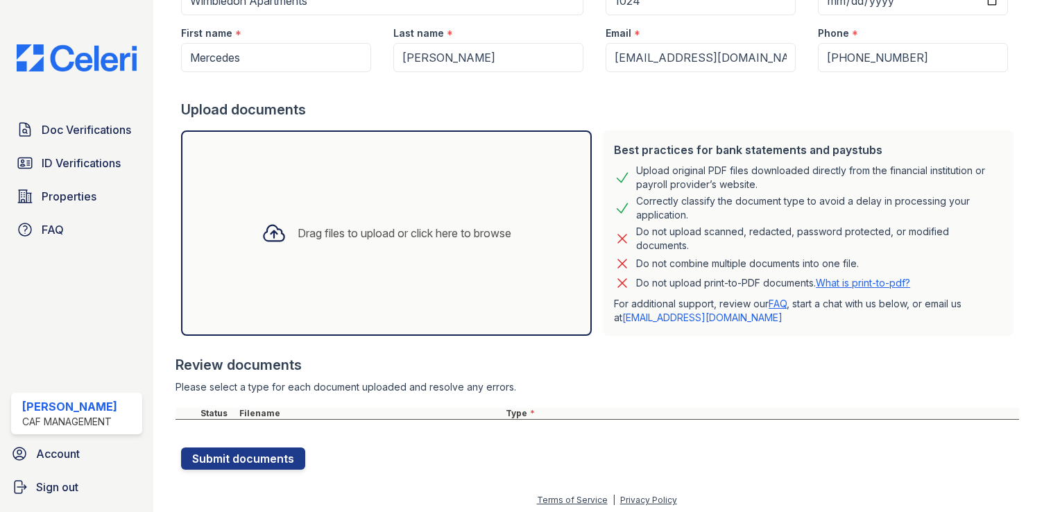
click at [278, 248] on div at bounding box center [274, 233] width 36 height 36
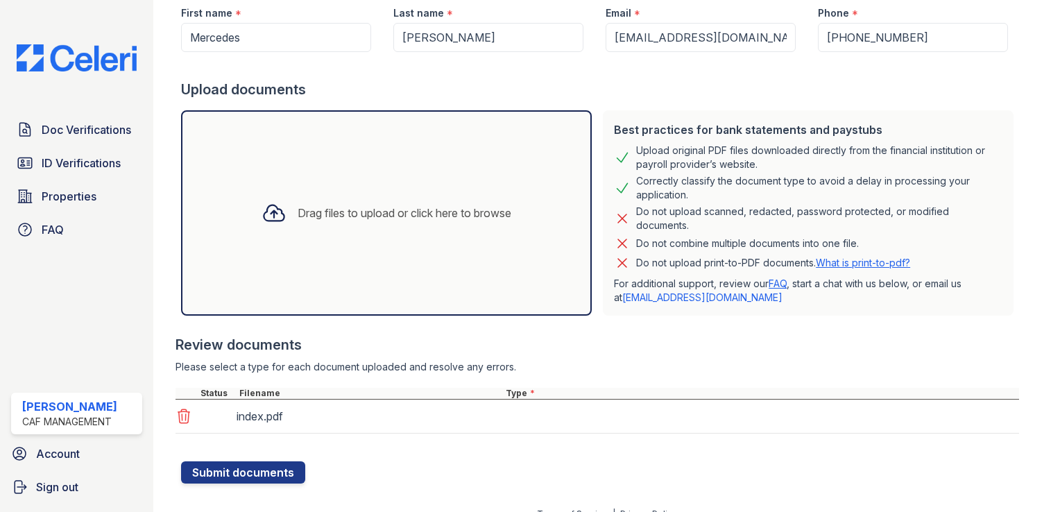
scroll to position [246, 0]
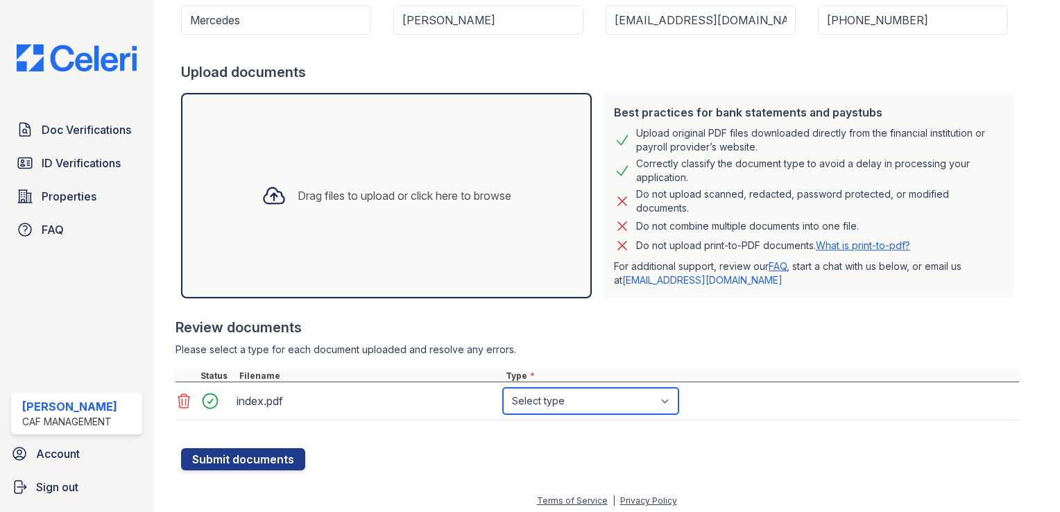
click at [645, 405] on select "Select type Paystub Bank Statement Offer Letter Tax Documents Benefit Award Let…" at bounding box center [591, 401] width 176 height 26
select select "bank_statement"
click at [503, 388] on select "Select type Paystub Bank Statement Offer Letter Tax Documents Benefit Award Let…" at bounding box center [591, 401] width 176 height 26
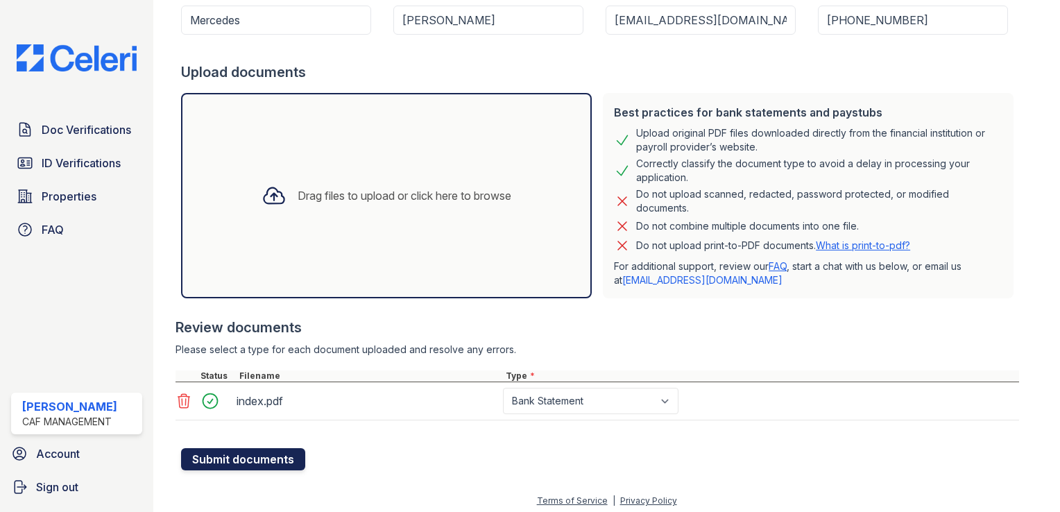
click at [257, 460] on button "Submit documents" at bounding box center [243, 459] width 124 height 22
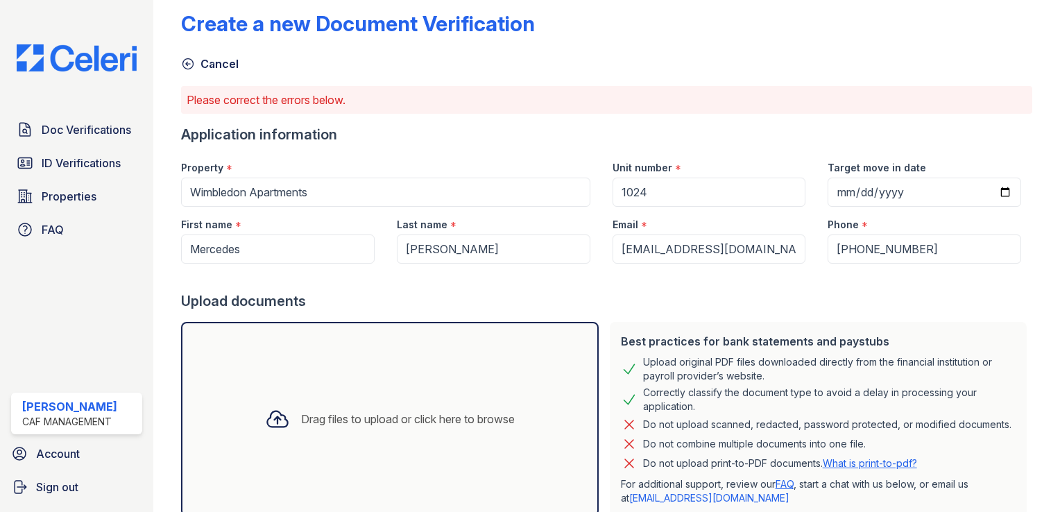
scroll to position [0, 0]
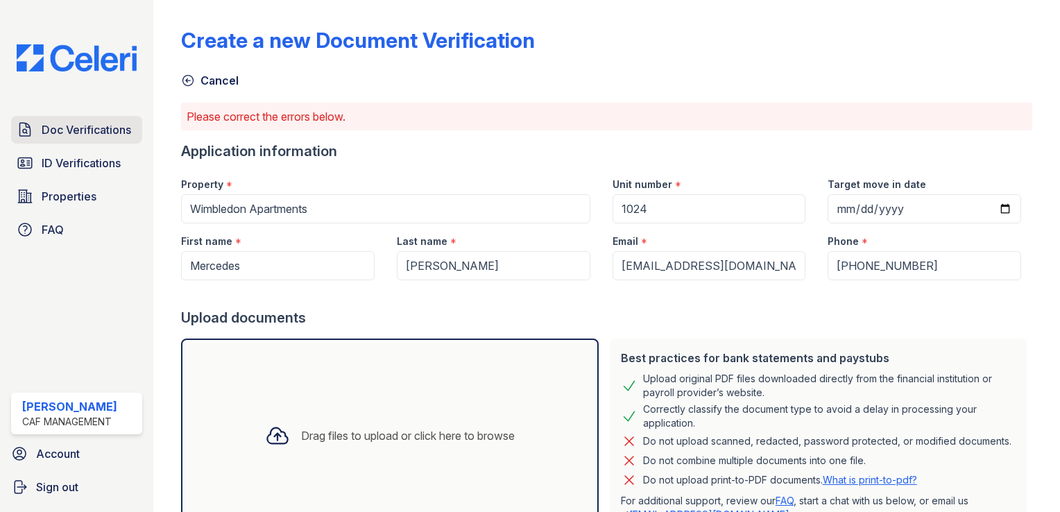
click at [92, 121] on span "Doc Verifications" at bounding box center [87, 129] width 90 height 17
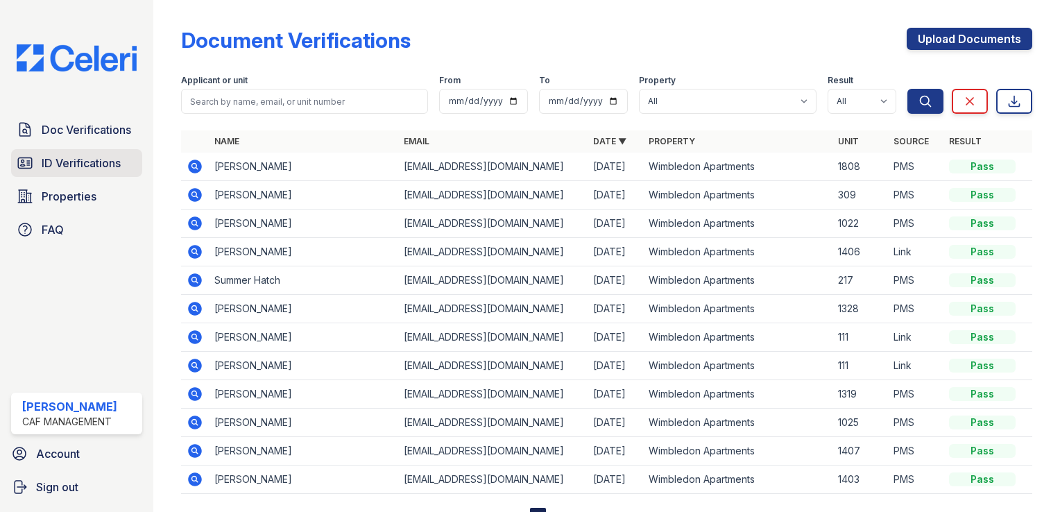
click at [71, 163] on span "ID Verifications" at bounding box center [81, 163] width 79 height 17
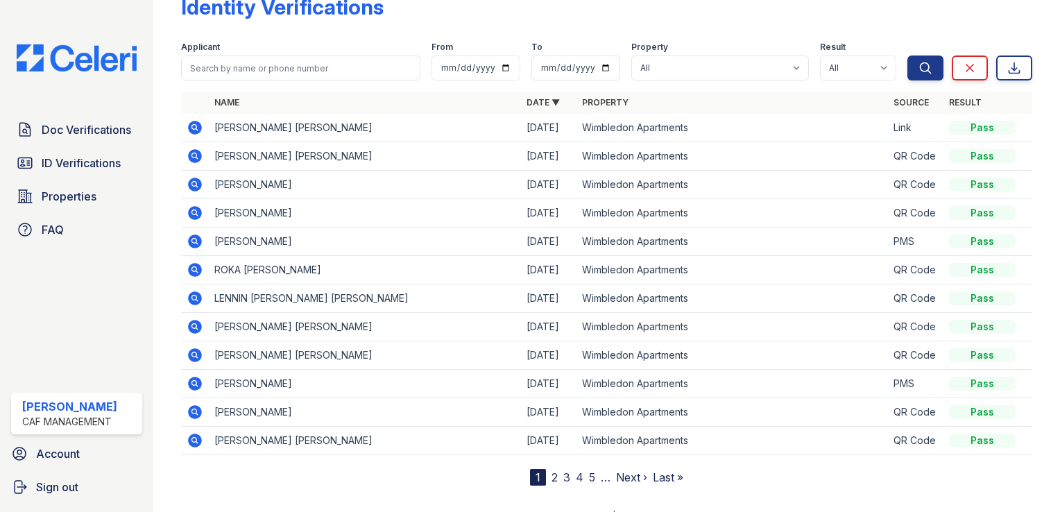
scroll to position [52, 0]
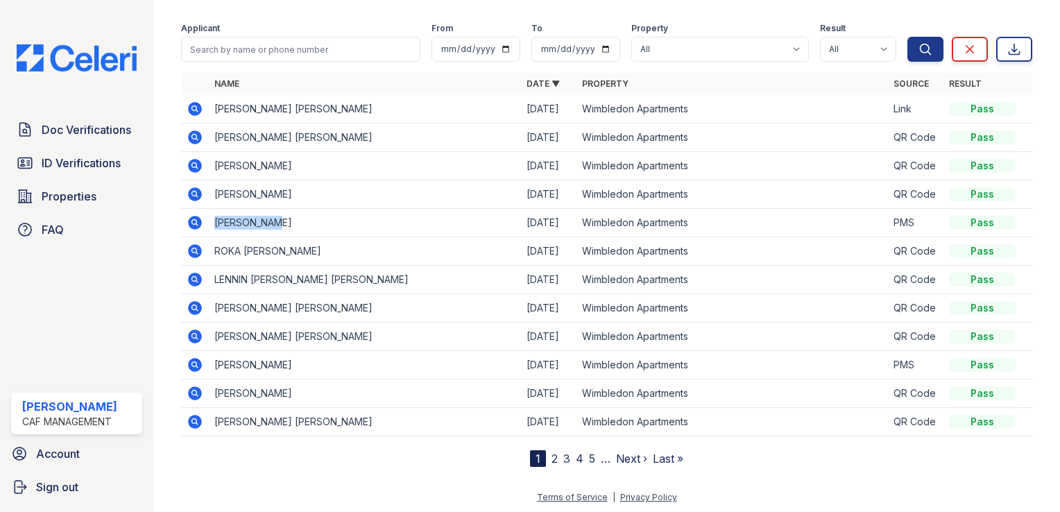
drag, startPoint x: 279, startPoint y: 222, endPoint x: 212, endPoint y: 221, distance: 67.3
click at [212, 221] on td "[PERSON_NAME]" at bounding box center [365, 223] width 312 height 28
drag, startPoint x: 212, startPoint y: 221, endPoint x: 219, endPoint y: 218, distance: 8.1
copy td "[PERSON_NAME]"
drag, startPoint x: 356, startPoint y: 196, endPoint x: 212, endPoint y: 198, distance: 144.4
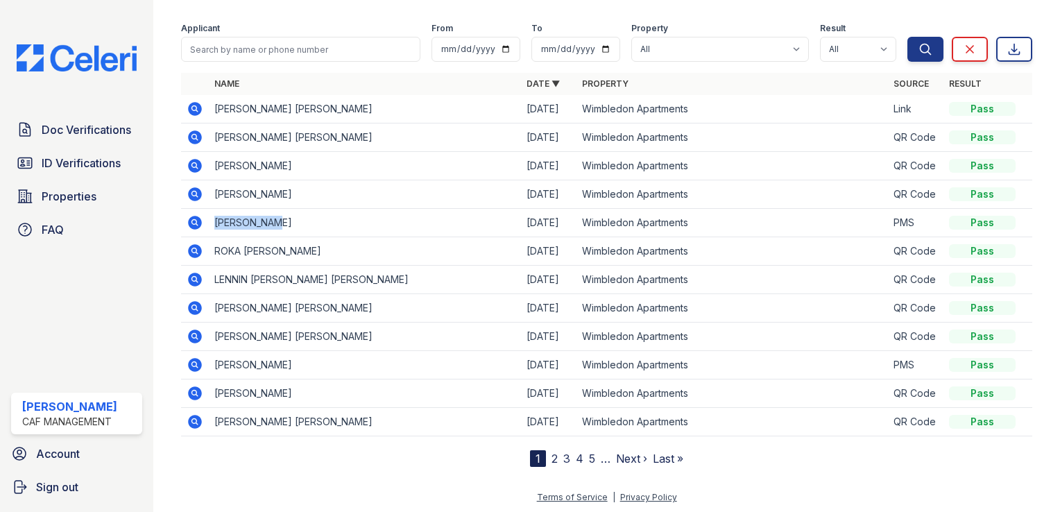
click at [212, 198] on td "[PERSON_NAME]" at bounding box center [365, 194] width 312 height 28
drag, startPoint x: 212, startPoint y: 198, endPoint x: 228, endPoint y: 193, distance: 17.6
copy td "[PERSON_NAME]"
